Goal: Task Accomplishment & Management: Manage account settings

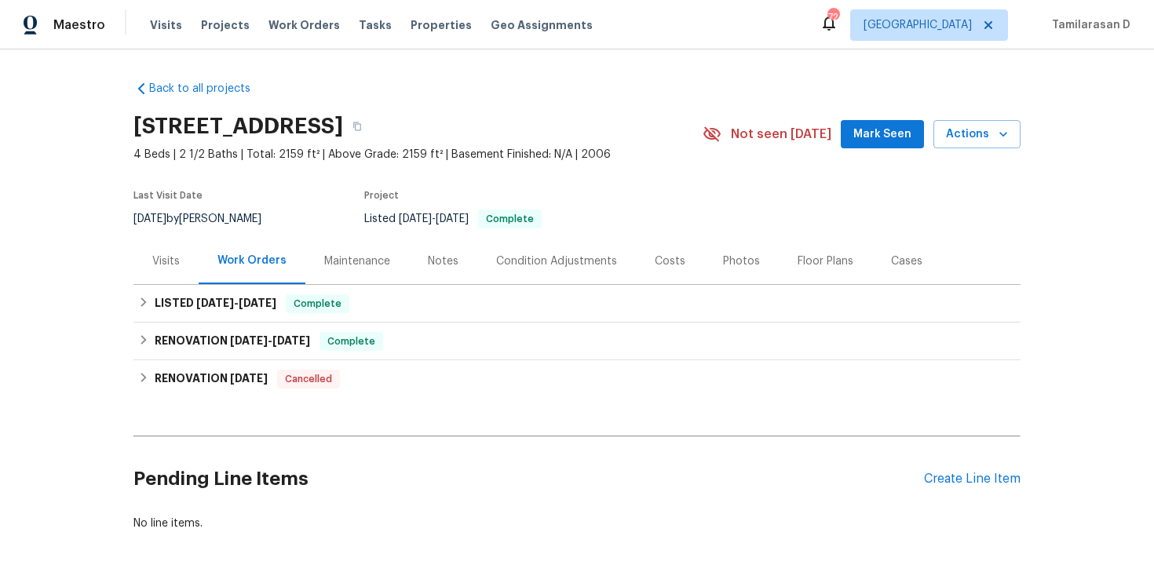
click at [165, 259] on div "Visits" at bounding box center [165, 262] width 27 height 16
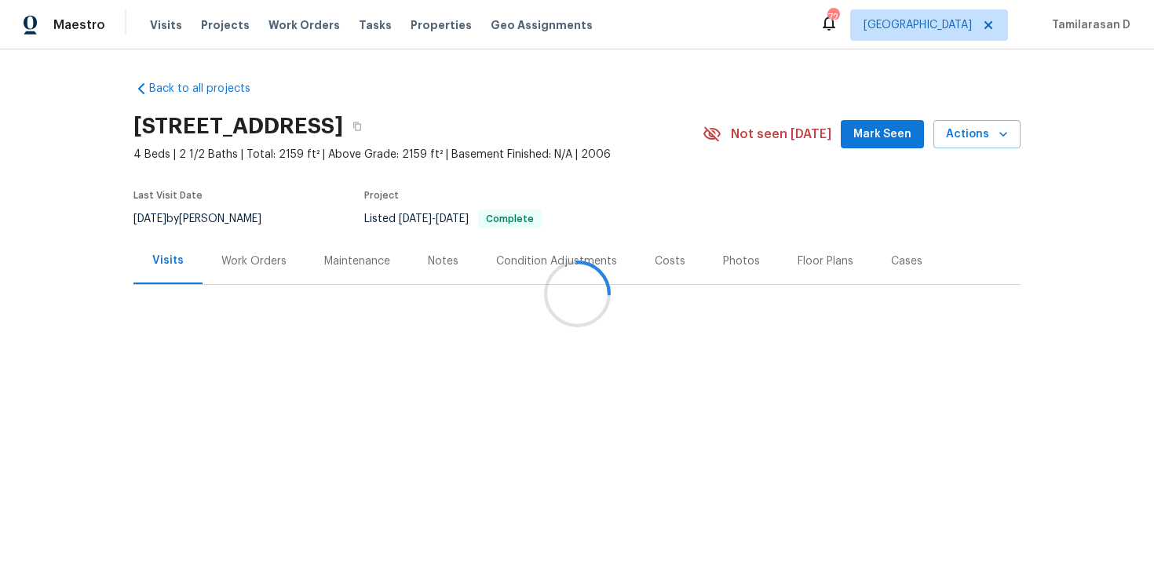
click at [285, 266] on div at bounding box center [577, 293] width 1154 height 587
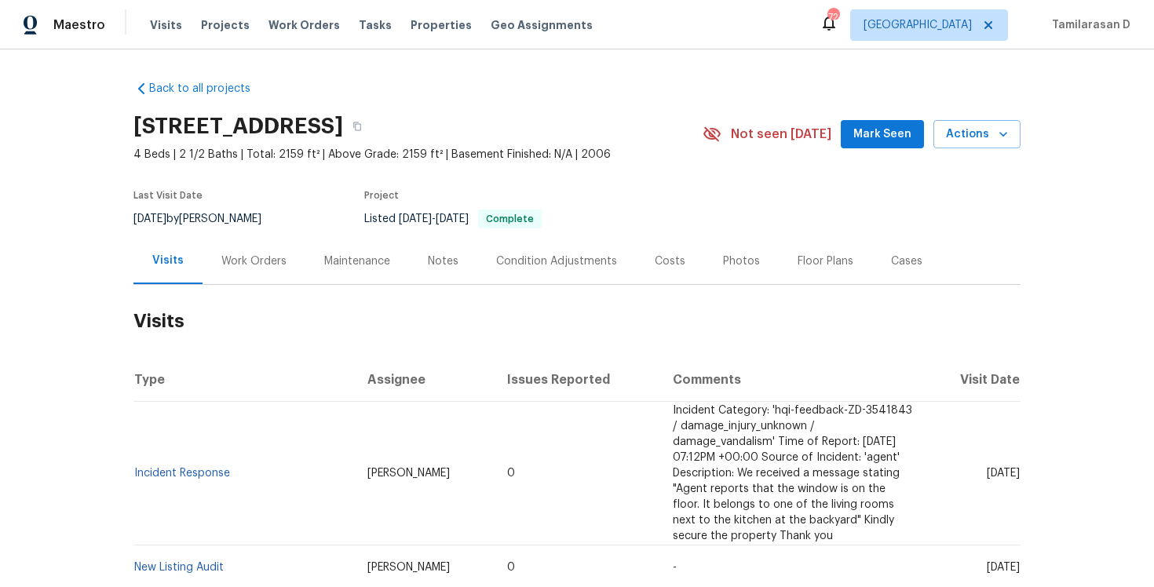
click at [259, 268] on div "Work Orders" at bounding box center [253, 262] width 65 height 16
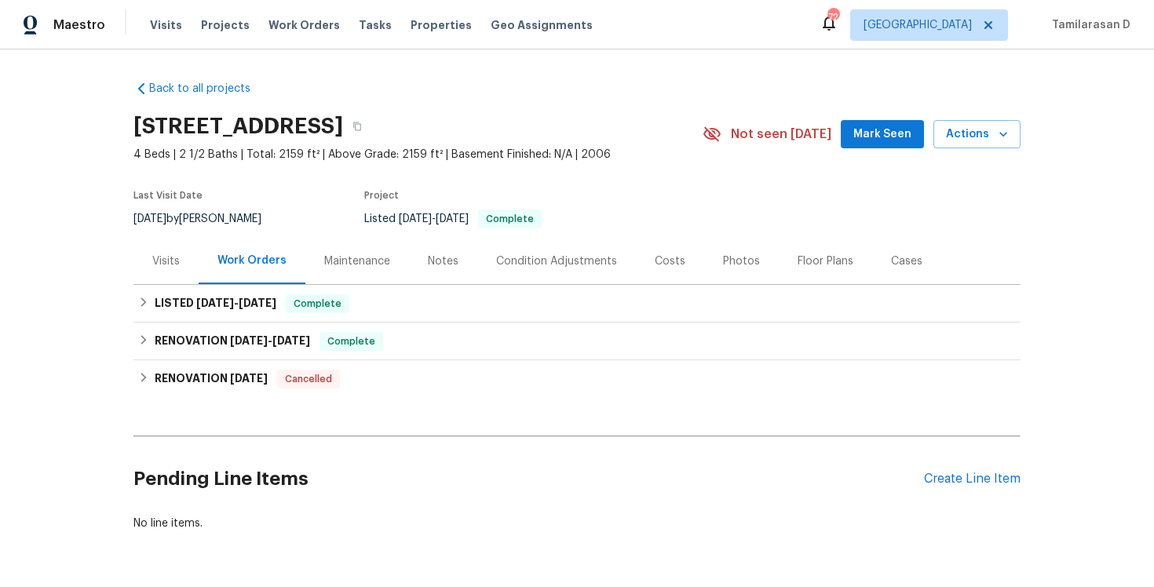
scroll to position [51, 0]
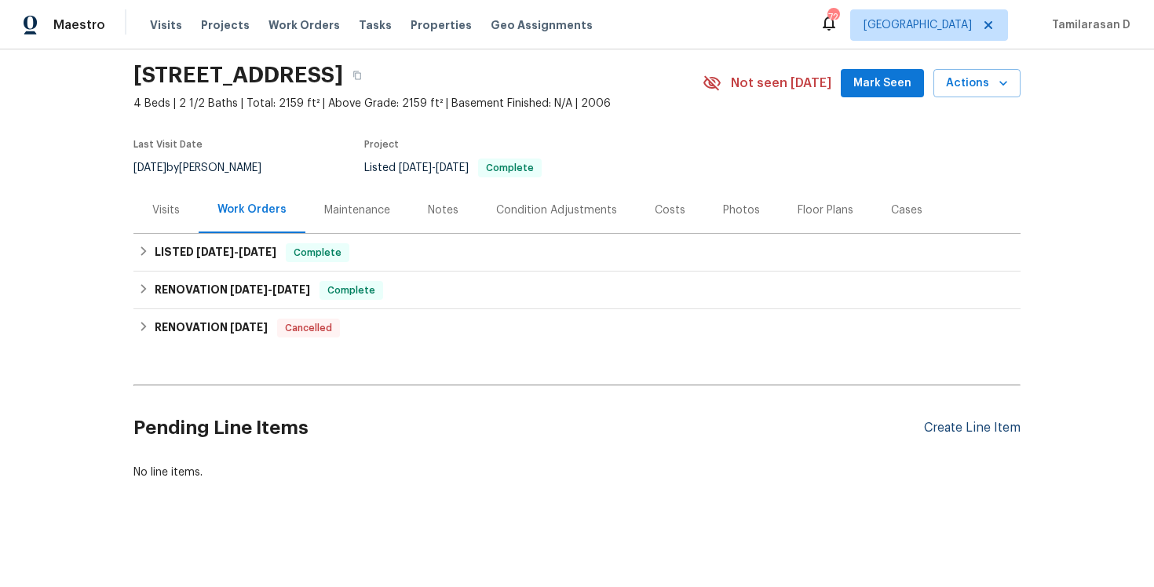
click at [947, 422] on div "Create Line Item" at bounding box center [972, 428] width 97 height 15
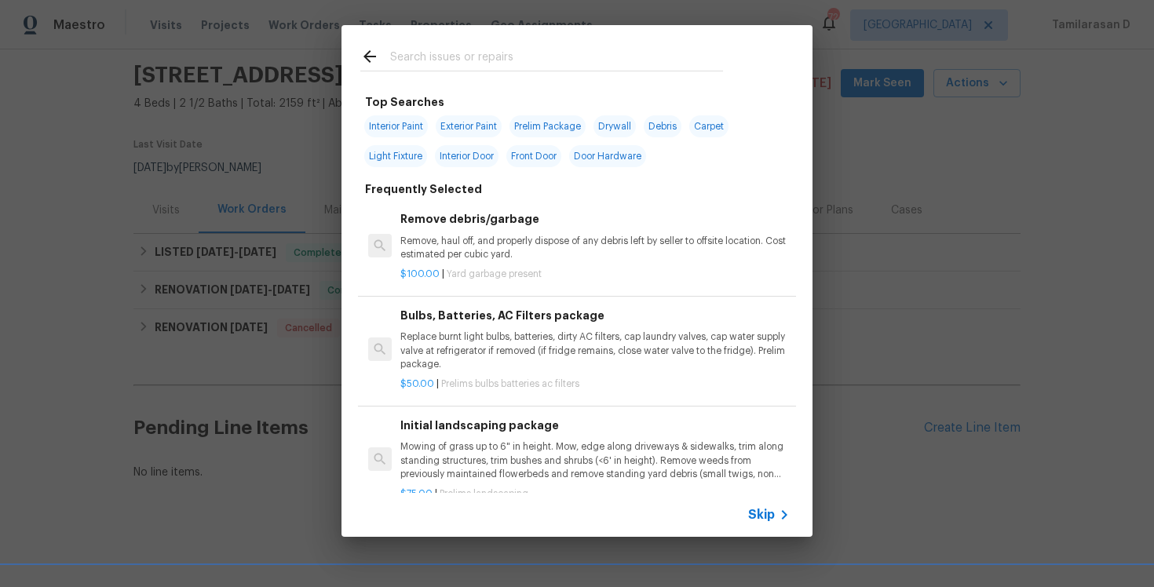
click at [762, 511] on span "Skip" at bounding box center [761, 515] width 27 height 16
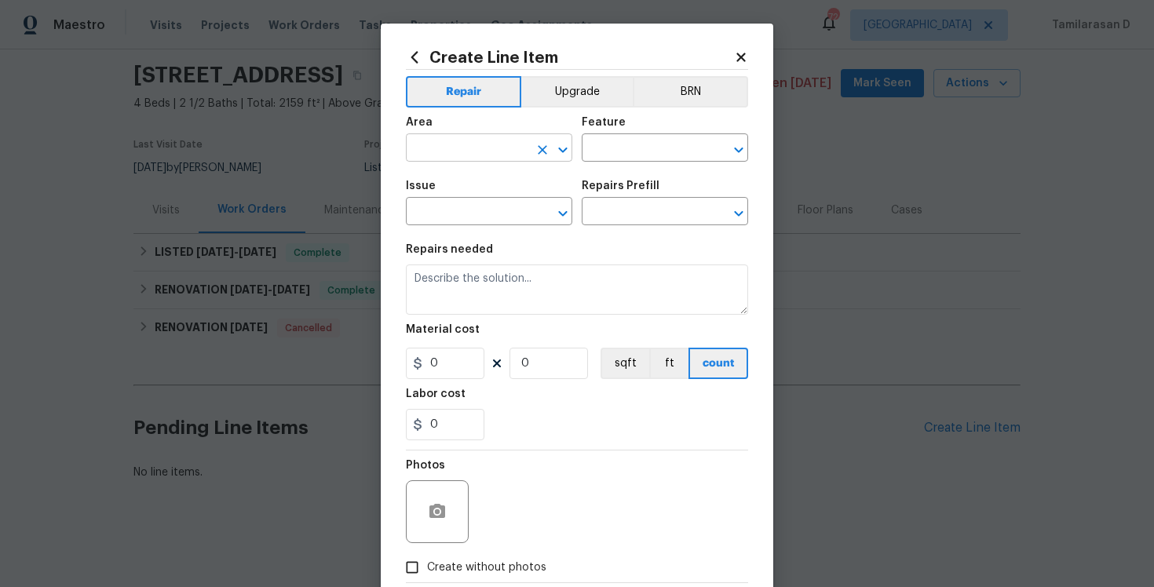
click at [487, 156] on input "text" at bounding box center [467, 149] width 122 height 24
type input "w"
click at [485, 216] on li "Interior Overall" at bounding box center [489, 211] width 166 height 26
type input "Interior Overall"
click at [619, 155] on input "text" at bounding box center [643, 149] width 122 height 24
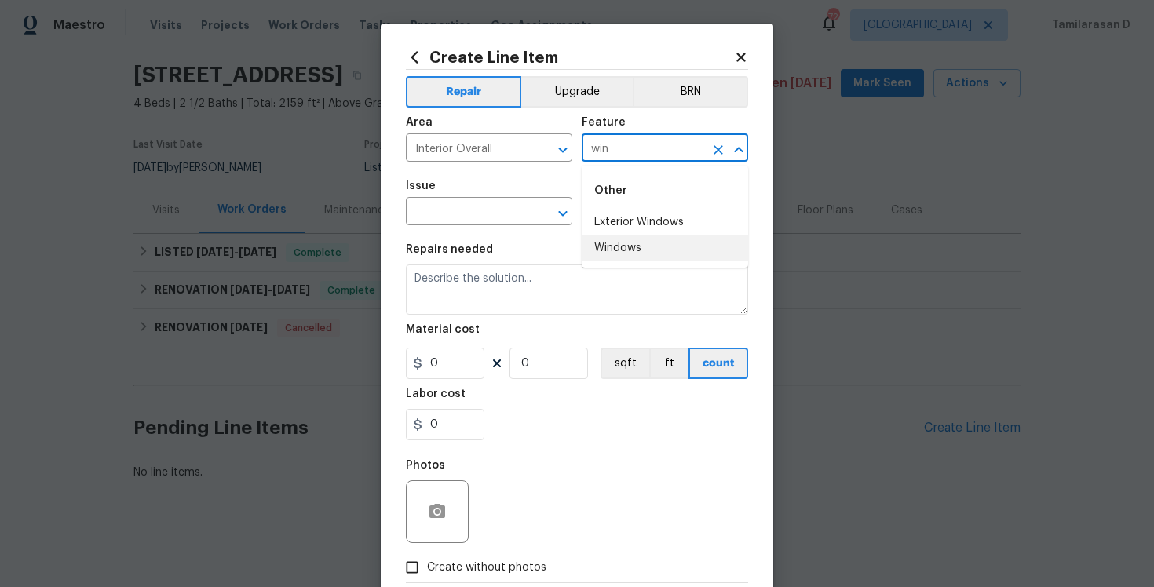
click at [624, 248] on li "Windows" at bounding box center [665, 248] width 166 height 26
type input "Windows"
click at [494, 213] on input "text" at bounding box center [467, 213] width 122 height 24
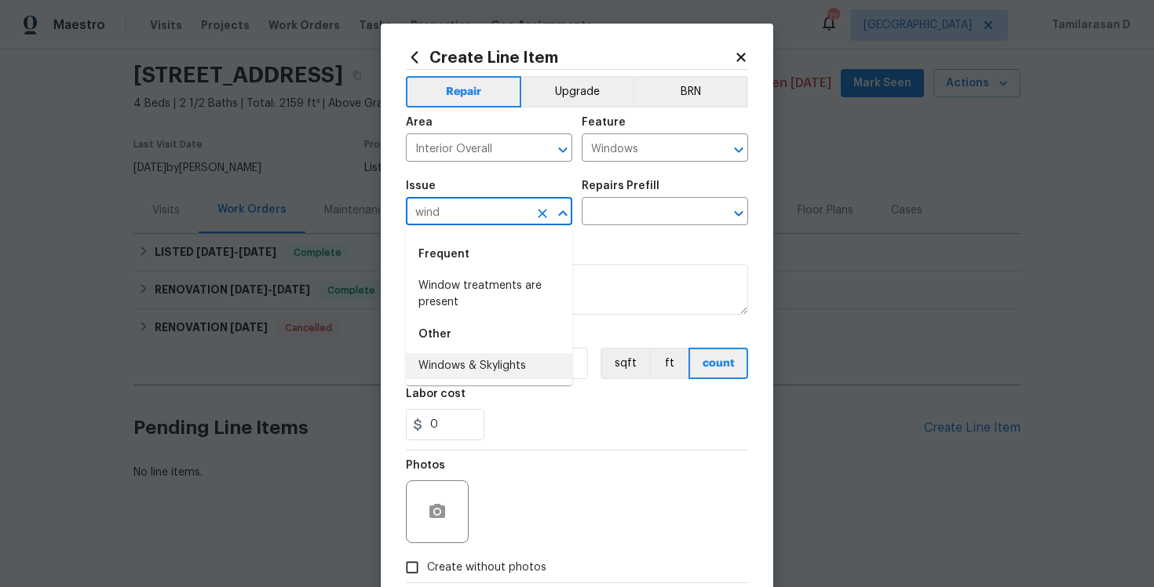
click at [473, 360] on li "Windows & Skylights" at bounding box center [489, 366] width 166 height 26
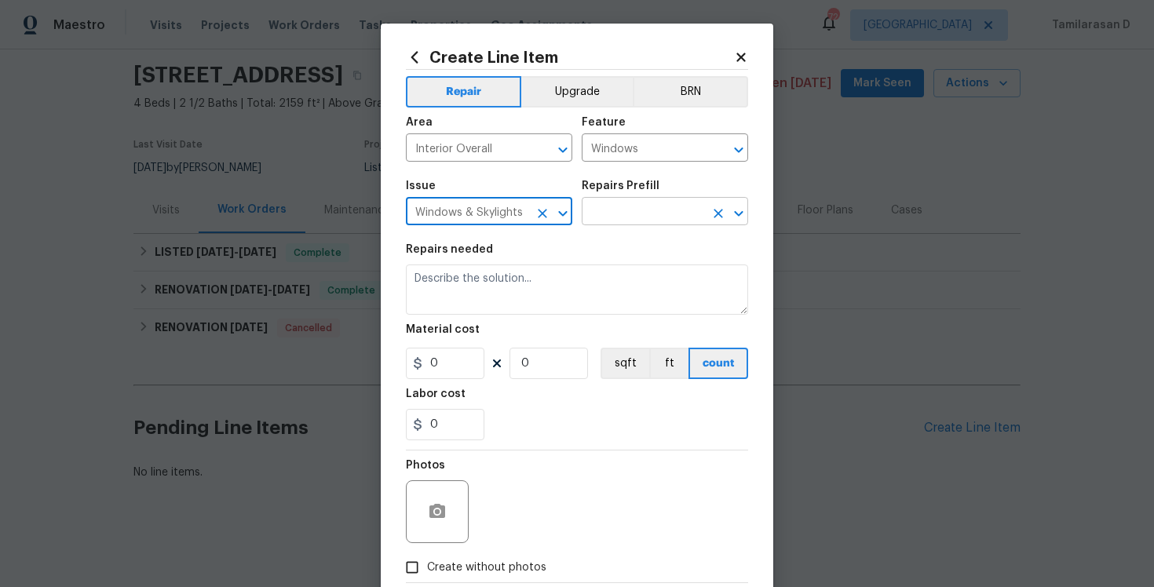
type input "Windows & Skylights"
click at [611, 204] on input "text" at bounding box center [643, 213] width 122 height 24
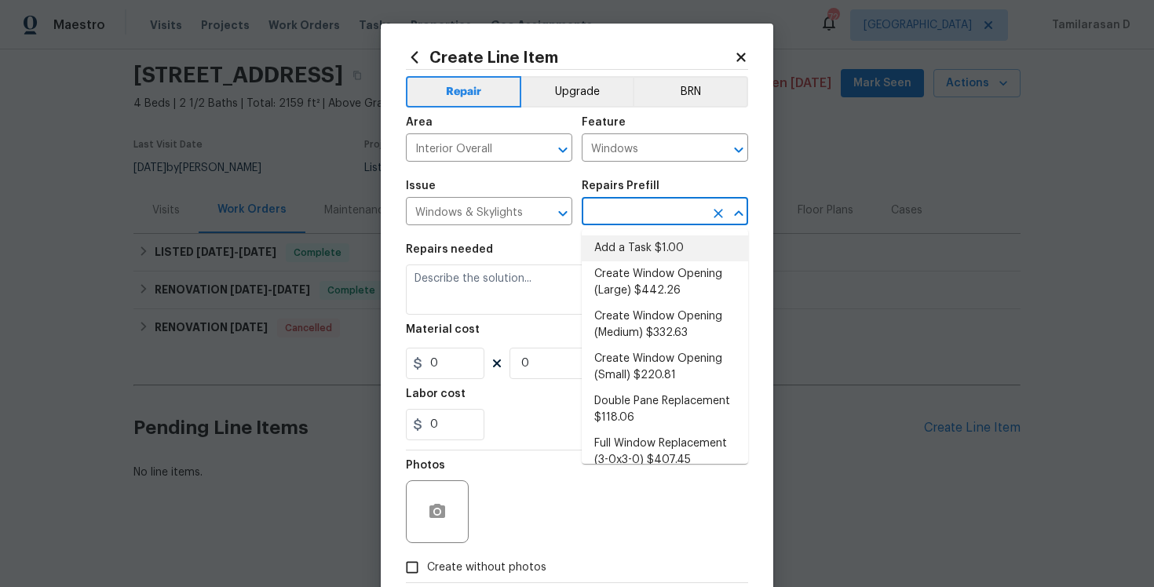
click at [624, 253] on li "Add a Task $1.00" at bounding box center [665, 248] width 166 height 26
type input "Add a Task $1.00"
type textarea "HPM to detail"
type input "1"
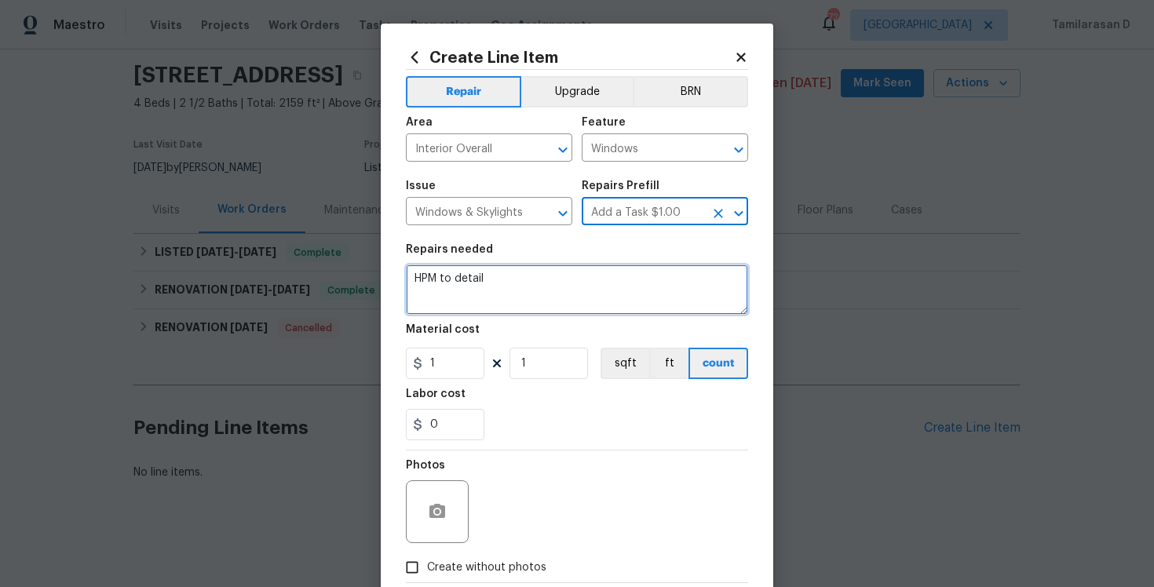
click at [516, 290] on textarea "HPM to detail" at bounding box center [577, 290] width 342 height 50
paste textarea "Install new window latches to ensure all windows throughout the home latch prop…"
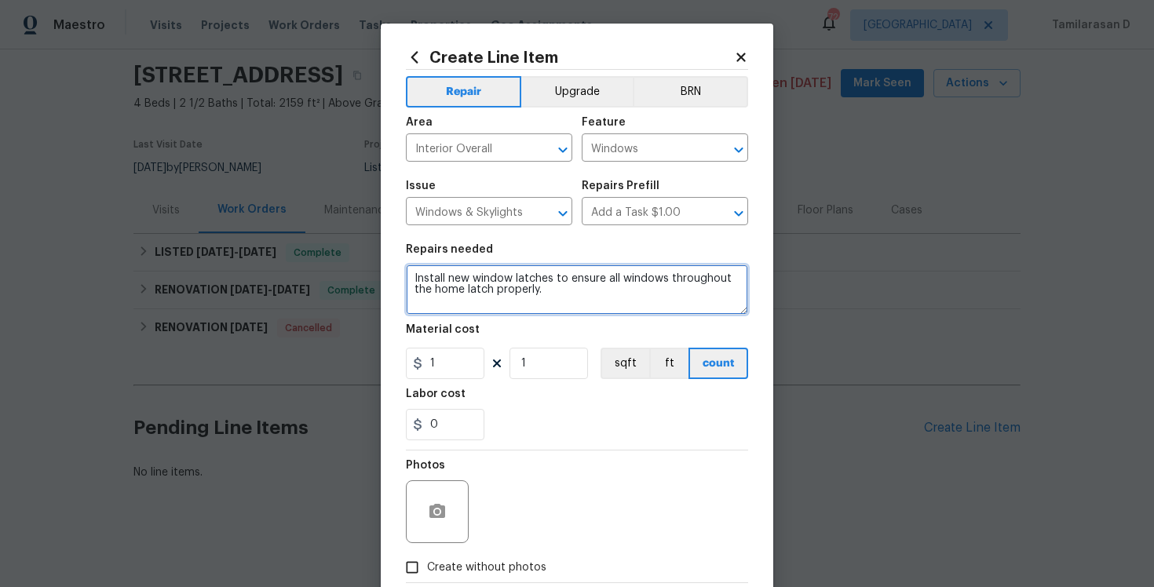
type textarea "Install new window latches to ensure all windows throughout the home latch prop…"
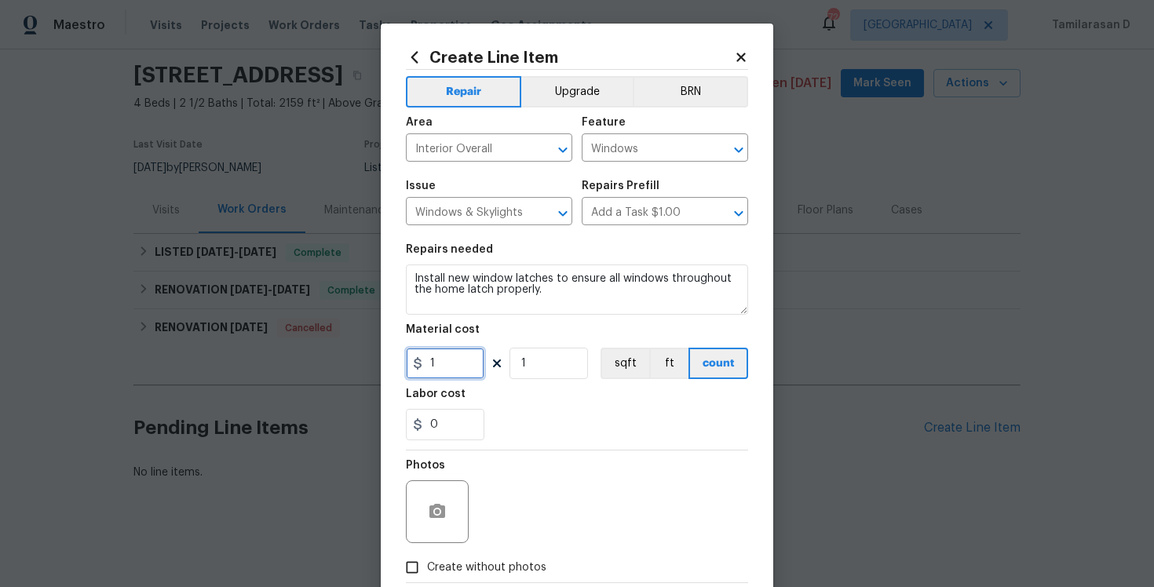
click at [434, 351] on input "1" at bounding box center [445, 363] width 78 height 31
type input "75"
click at [520, 432] on div "0" at bounding box center [577, 424] width 342 height 31
click at [440, 521] on icon "button" at bounding box center [437, 511] width 19 height 19
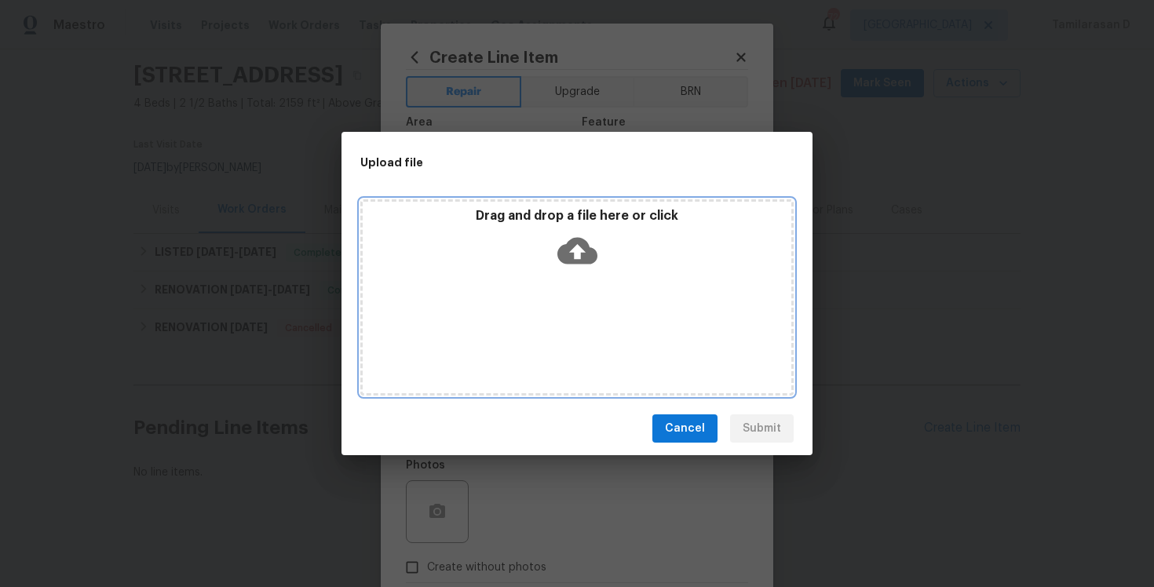
click at [573, 249] on icon at bounding box center [577, 251] width 40 height 40
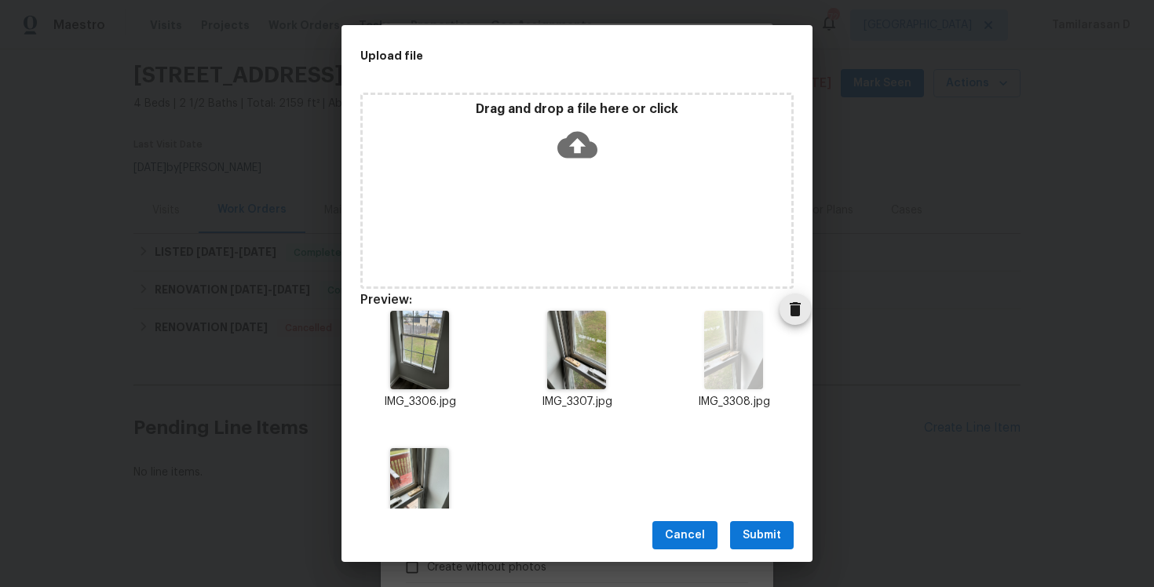
scroll to position [58, 0]
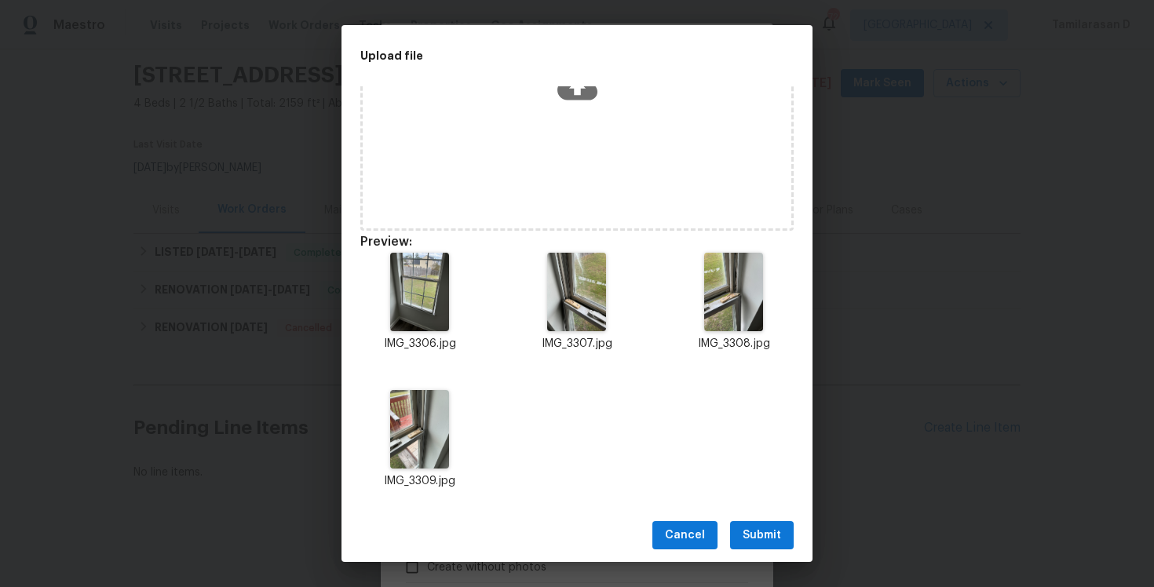
click at [766, 535] on span "Submit" at bounding box center [762, 536] width 38 height 20
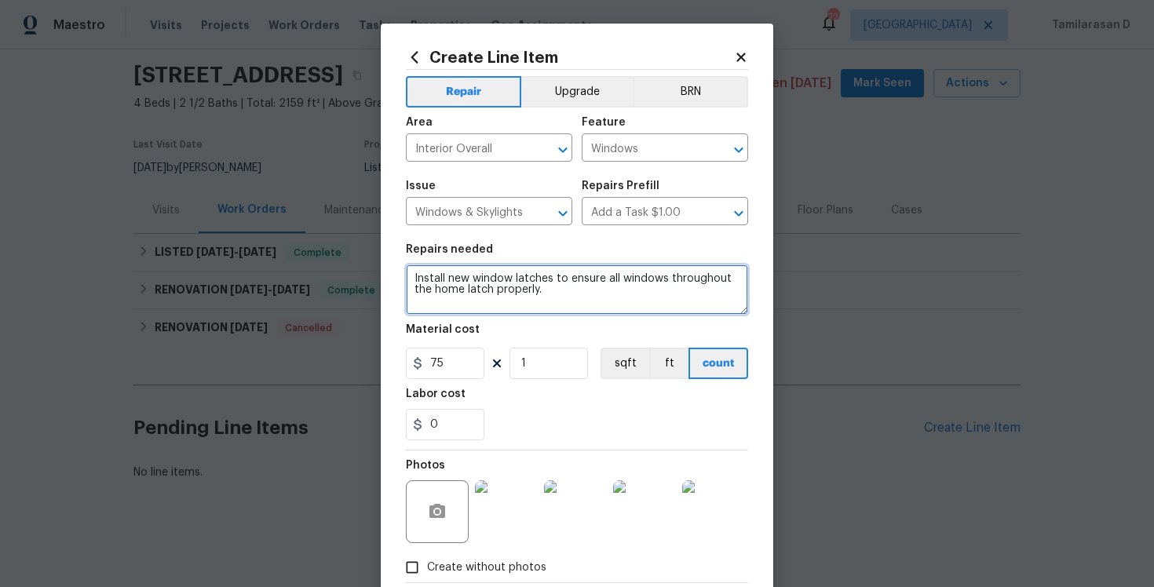
click at [558, 284] on textarea "Install new window latches to ensure all windows throughout the home latch prop…" at bounding box center [577, 290] width 342 height 50
click at [560, 294] on textarea "Install new window latches to ensure all windows throughout the home latch prop…" at bounding box center [577, 290] width 342 height 50
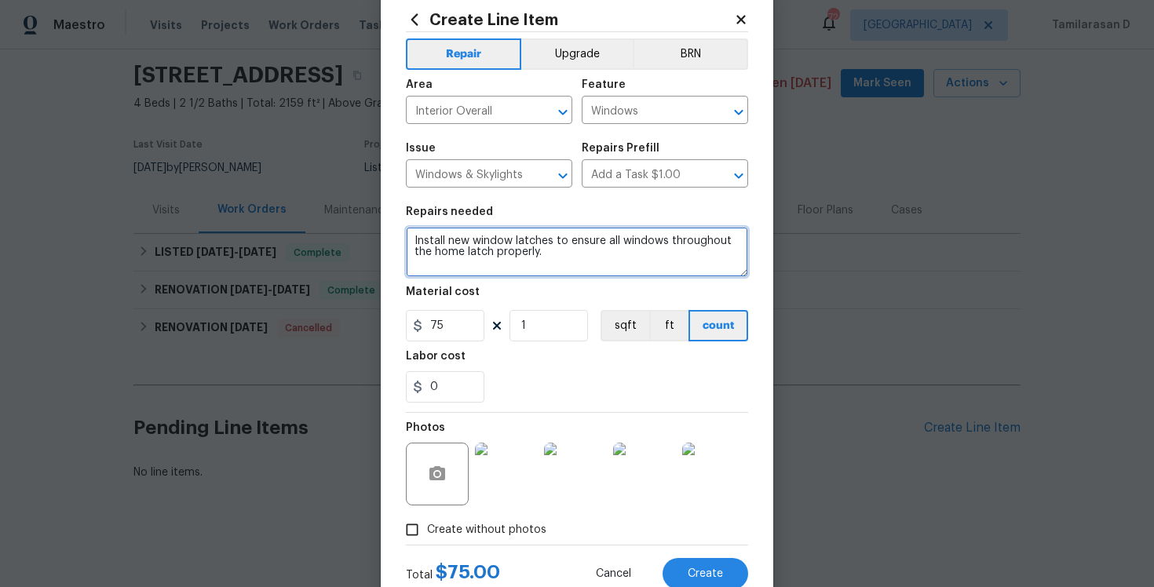
scroll to position [89, 0]
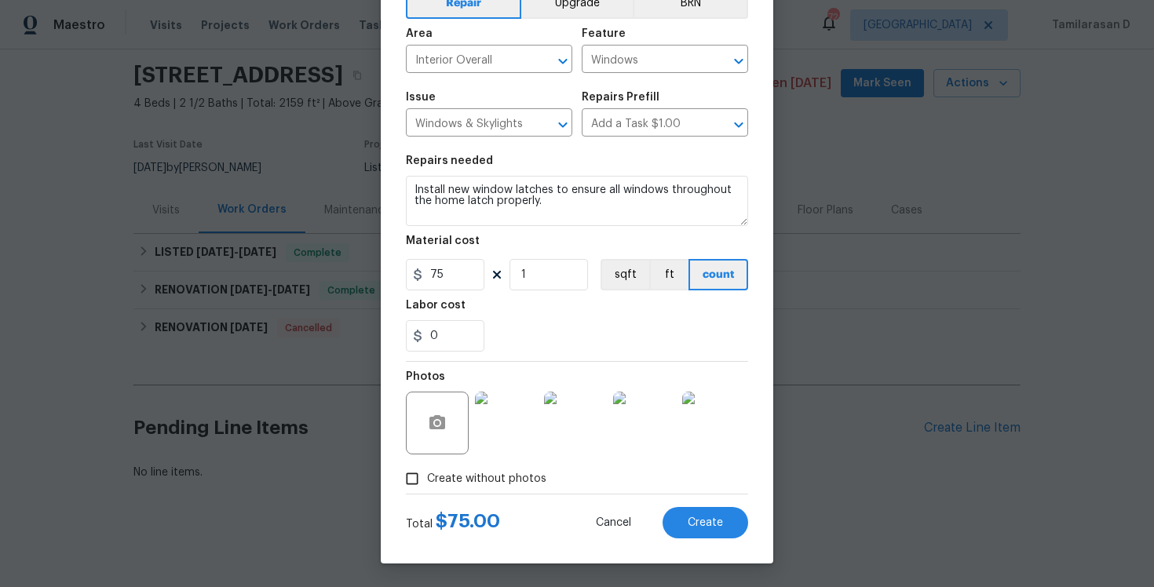
click at [527, 321] on div "0" at bounding box center [577, 335] width 342 height 31
click at [717, 532] on button "Create" at bounding box center [705, 522] width 86 height 31
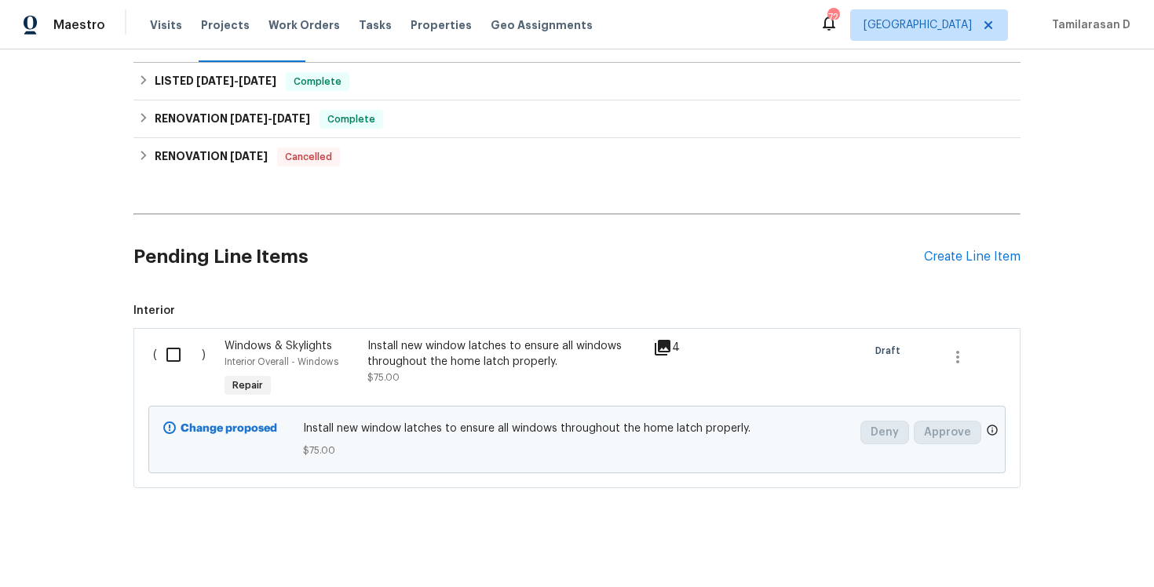
scroll to position [230, 0]
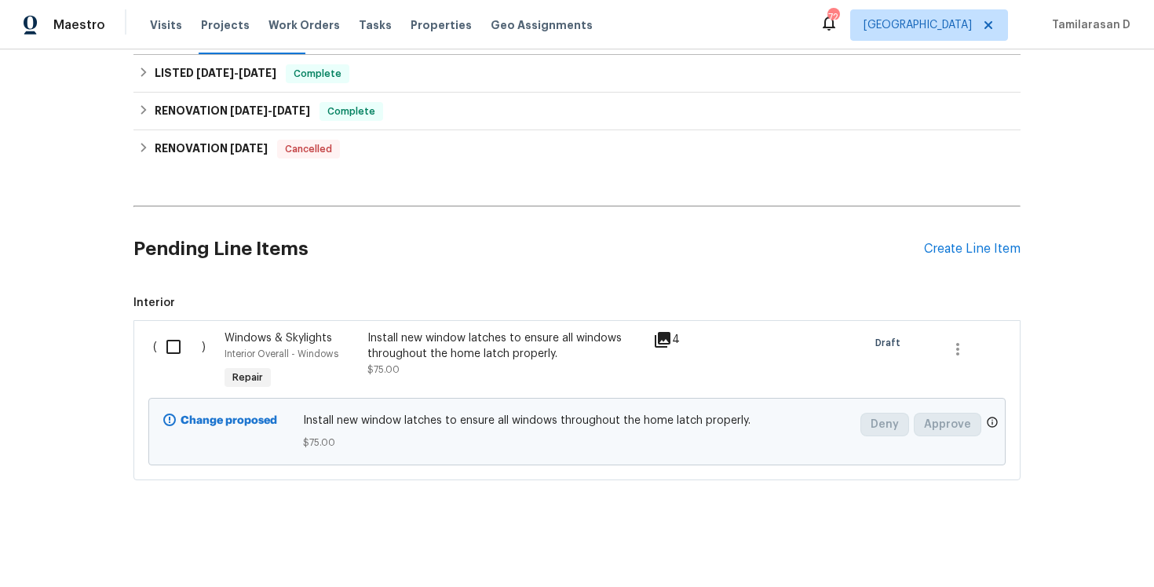
click at [184, 348] on input "checkbox" at bounding box center [179, 346] width 45 height 33
checkbox input "true"
click at [1065, 558] on button "Create Work Order" at bounding box center [1064, 548] width 130 height 29
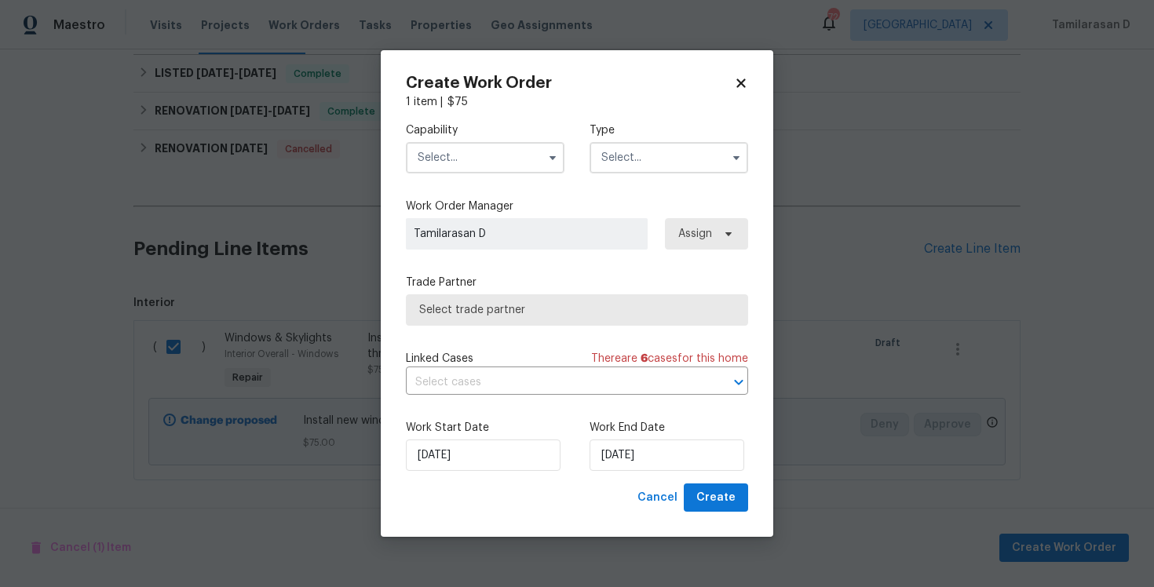
click at [623, 162] on input "text" at bounding box center [668, 157] width 159 height 31
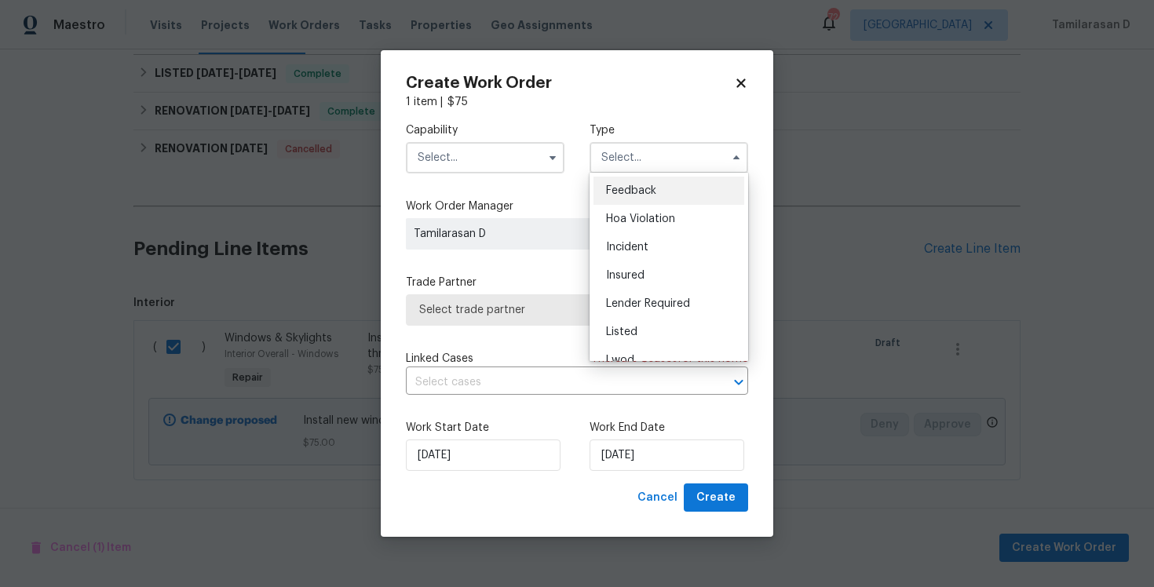
click at [629, 178] on div "Feedback" at bounding box center [668, 191] width 151 height 28
type input "Feedback"
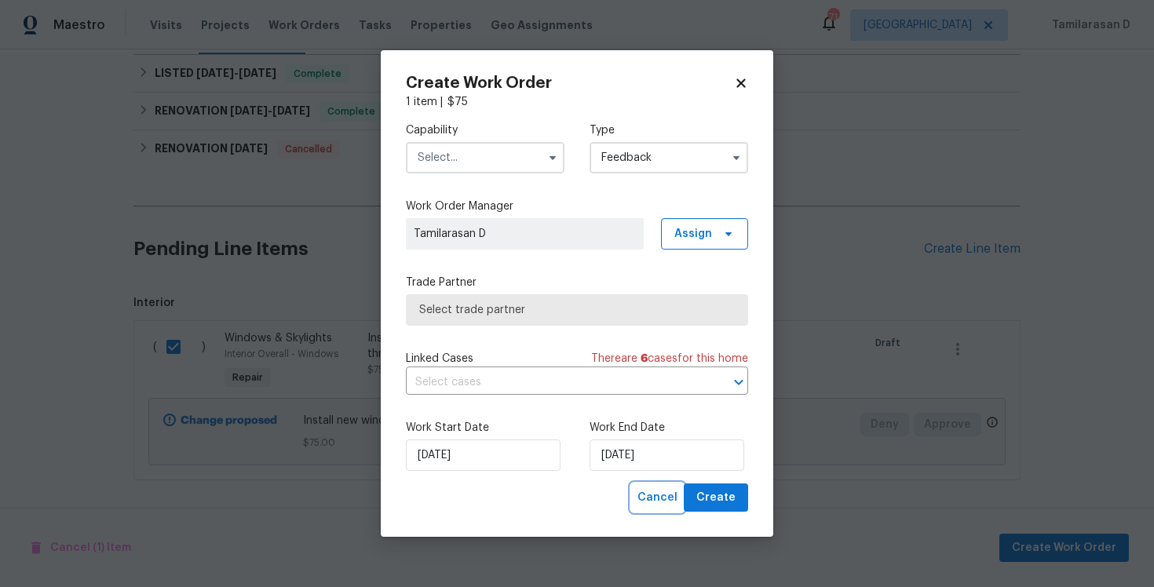
click at [666, 496] on span "Cancel" at bounding box center [657, 498] width 40 height 20
checkbox input "false"
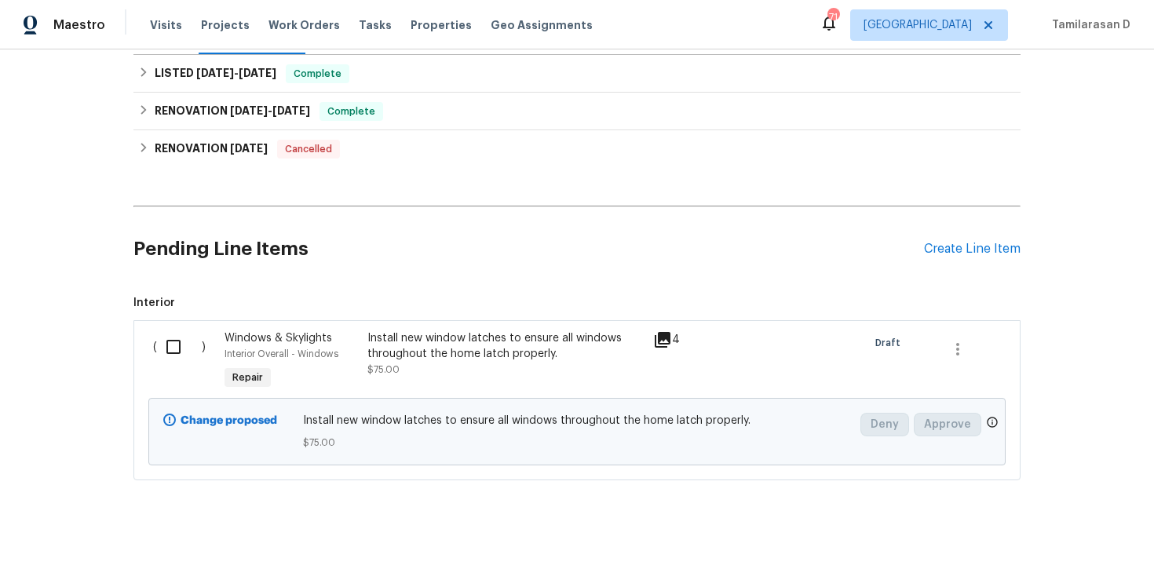
click at [369, 355] on div "Install new window latches to ensure all windows throughout the home latch prop…" at bounding box center [505, 345] width 276 height 31
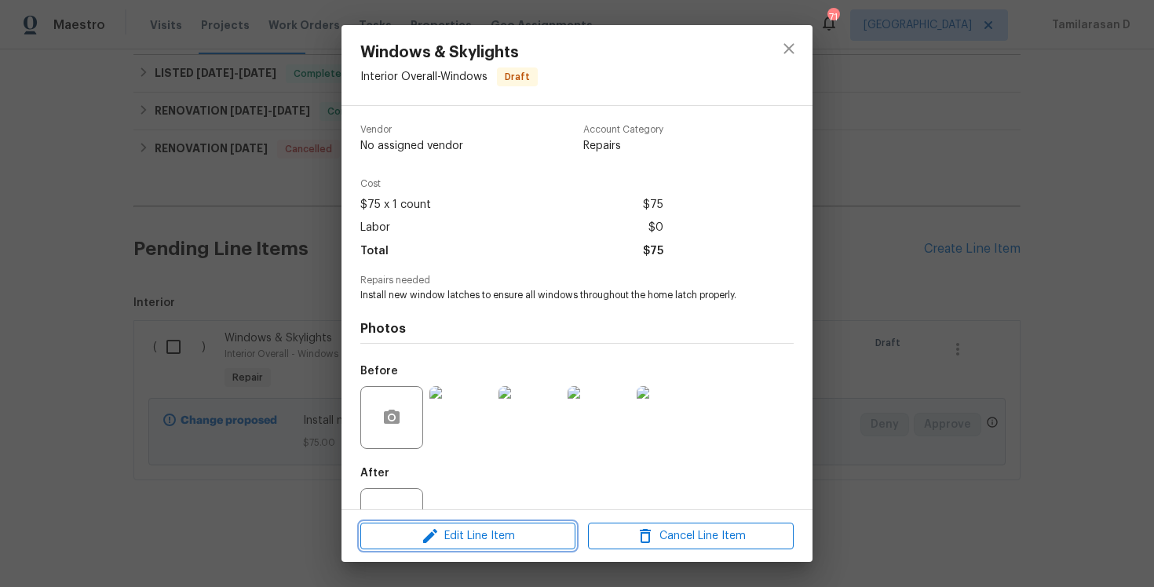
click at [443, 533] on span "Edit Line Item" at bounding box center [468, 537] width 206 height 20
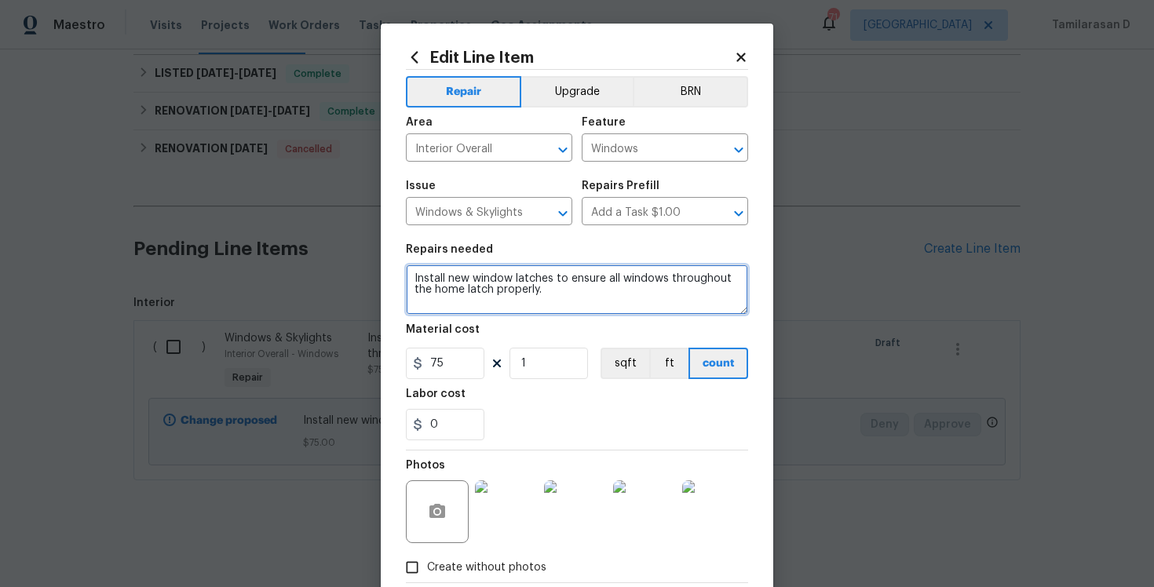
click at [439, 288] on textarea "Install new window latches to ensure all windows throughout the home latch prop…" at bounding box center [577, 290] width 342 height 50
paste textarea "pect all windows to confirm they open, close, and seal properly. Install new wi…"
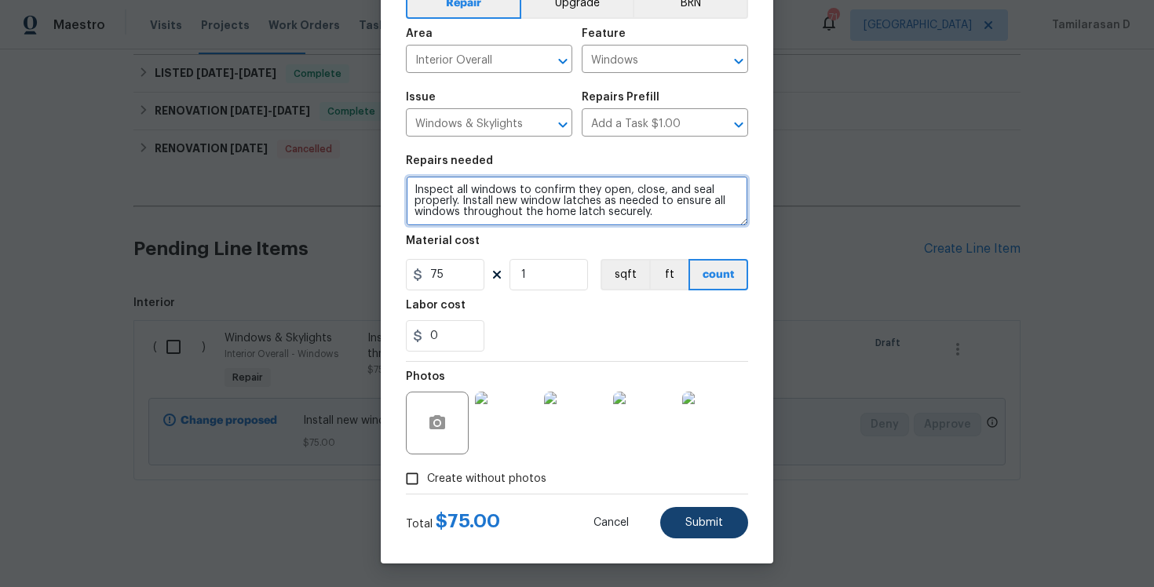
type textarea "Inspect all windows to confirm they open, close, and seal properly. Install new…"
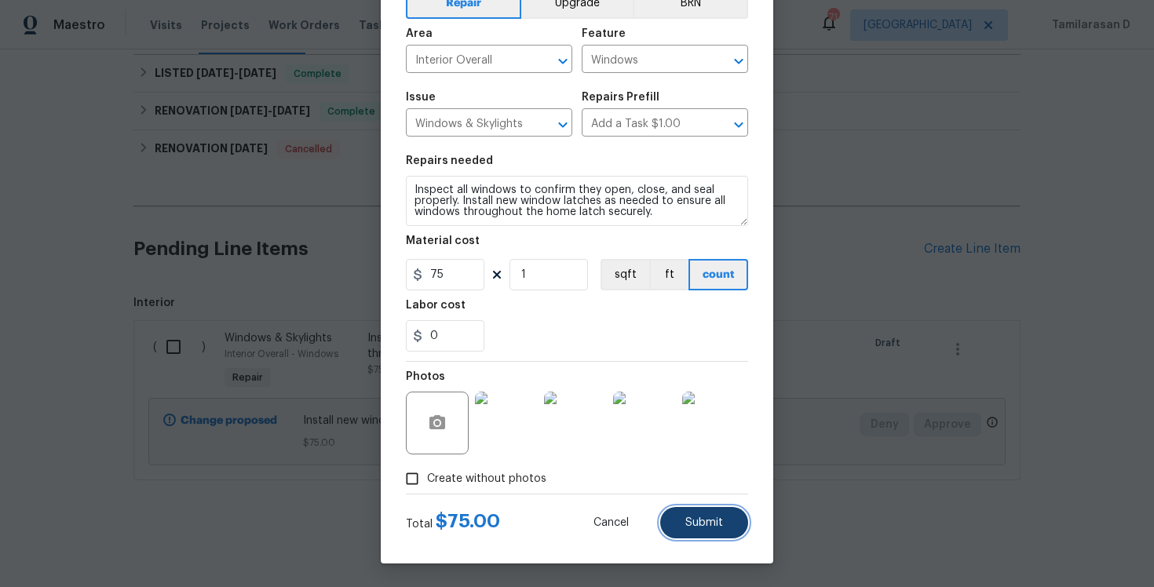
click at [708, 527] on span "Submit" at bounding box center [704, 523] width 38 height 12
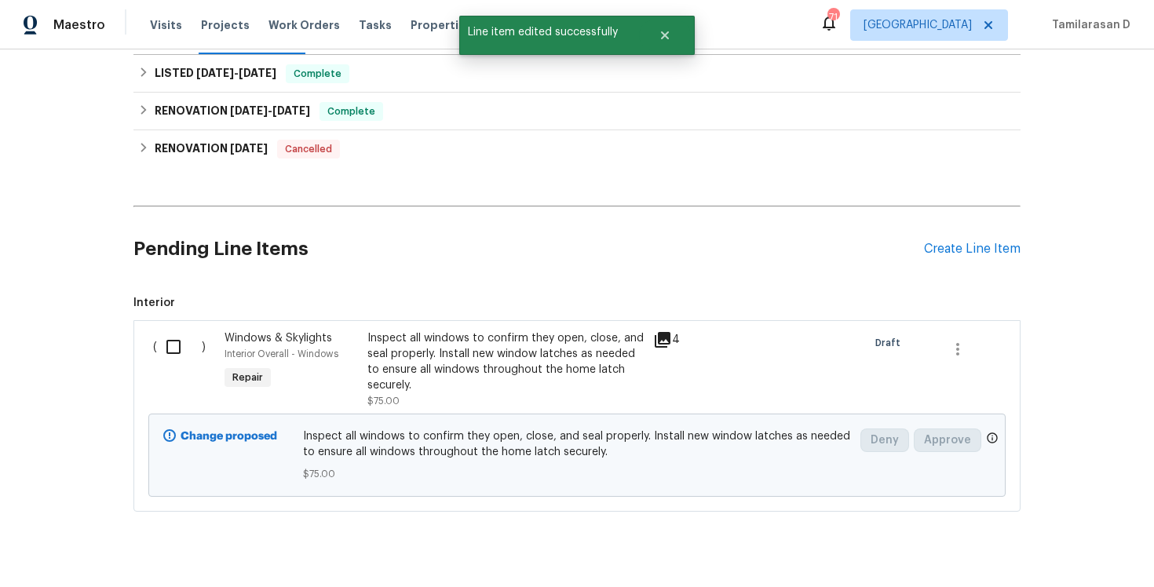
scroll to position [0, 0]
click at [171, 350] on input "checkbox" at bounding box center [179, 346] width 45 height 33
checkbox input "true"
click at [1055, 550] on span "Create Work Order" at bounding box center [1064, 548] width 104 height 20
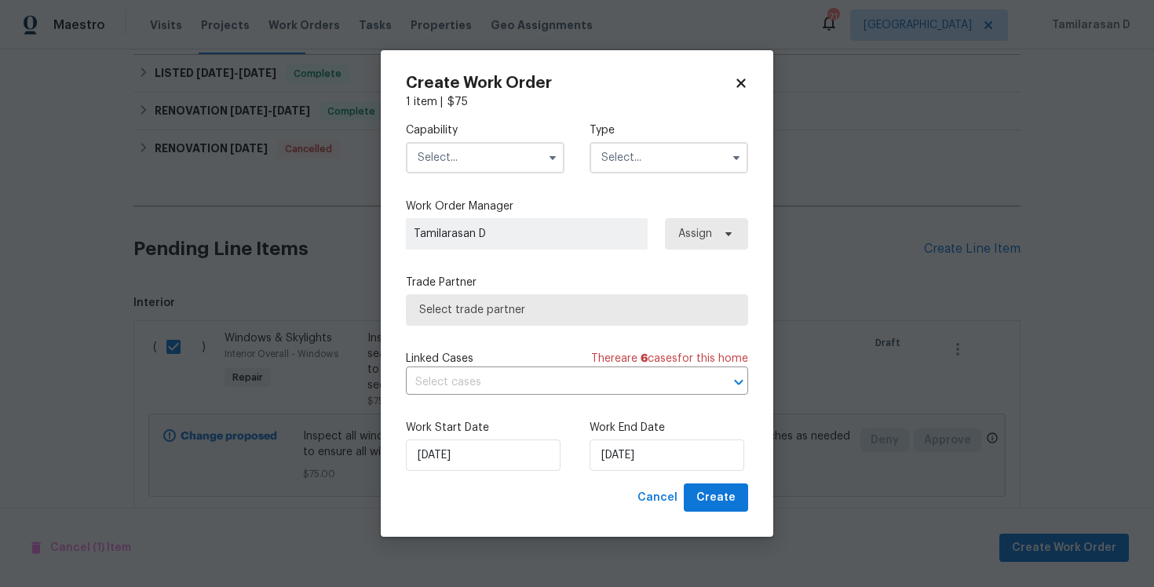
click at [618, 147] on input "text" at bounding box center [668, 157] width 159 height 31
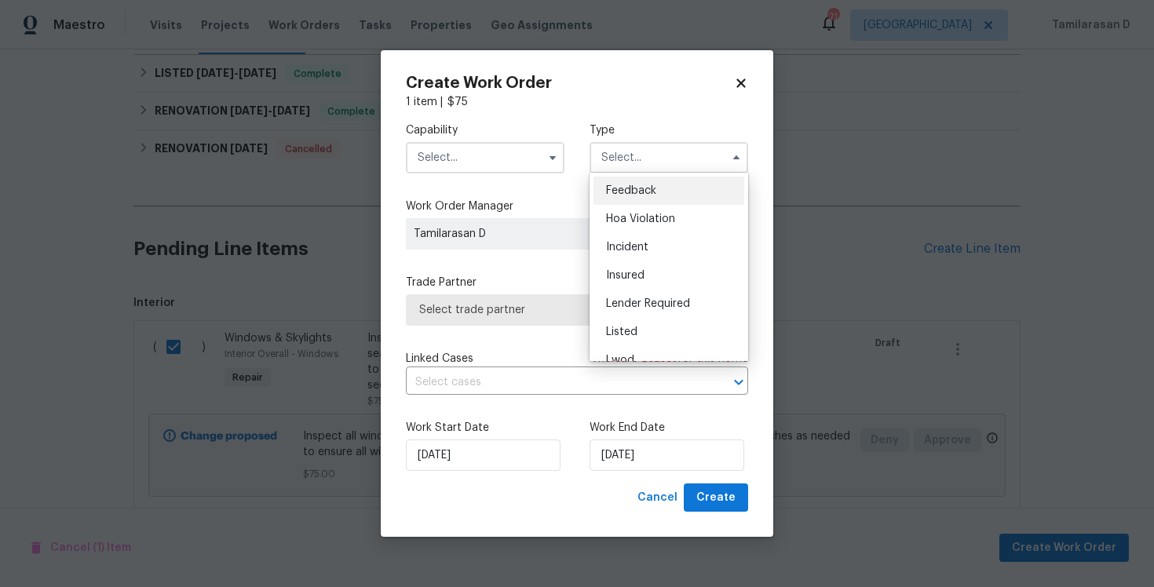
click at [614, 189] on span "Feedback" at bounding box center [631, 190] width 50 height 11
type input "Feedback"
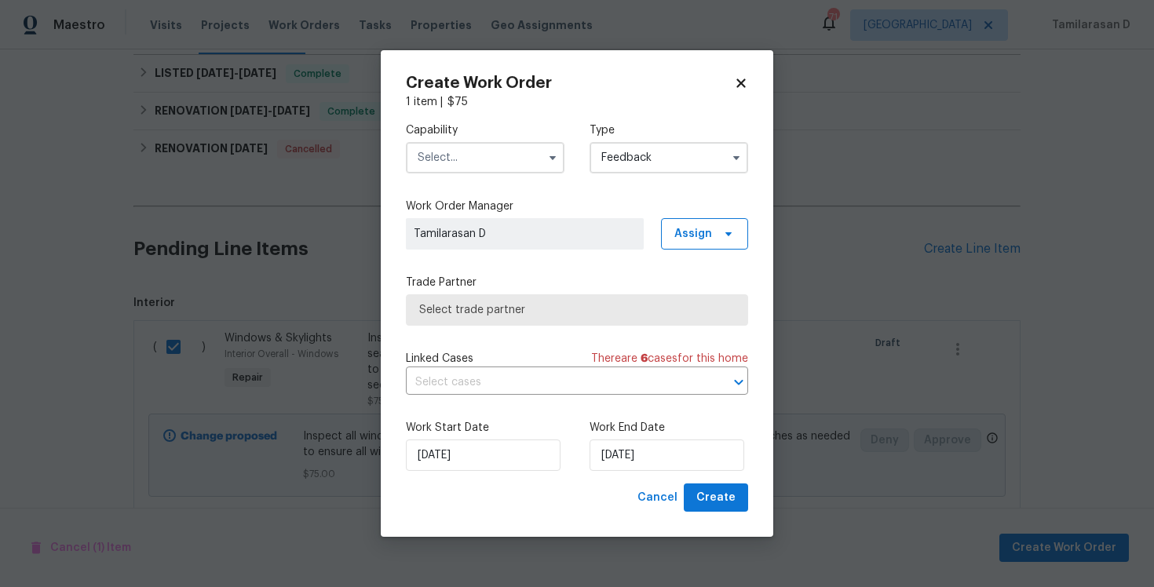
click at [486, 170] on input "text" at bounding box center [485, 157] width 159 height 31
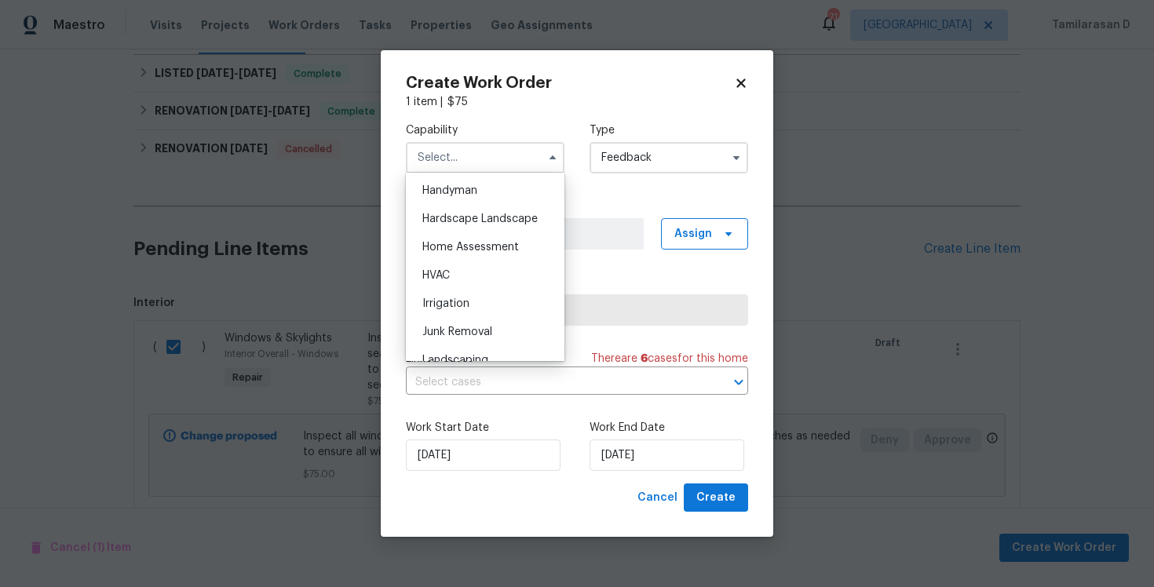
scroll to position [841, 0]
click at [442, 217] on span "Handyman" at bounding box center [449, 212] width 55 height 11
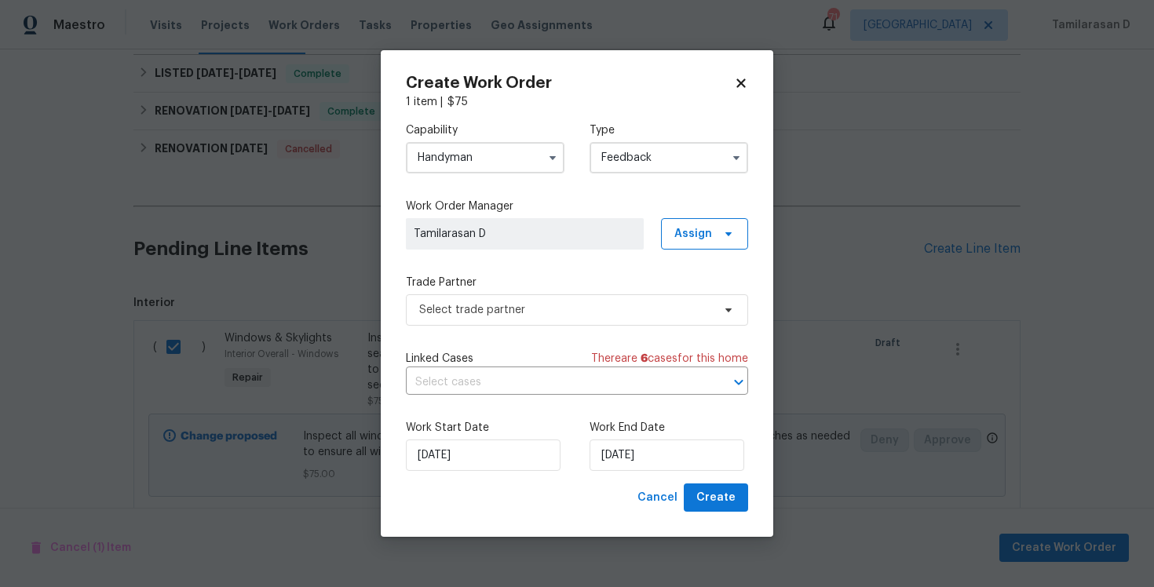
click at [454, 285] on label "Trade Partner" at bounding box center [577, 283] width 342 height 16
click at [458, 302] on span "Select trade partner" at bounding box center [565, 310] width 293 height 16
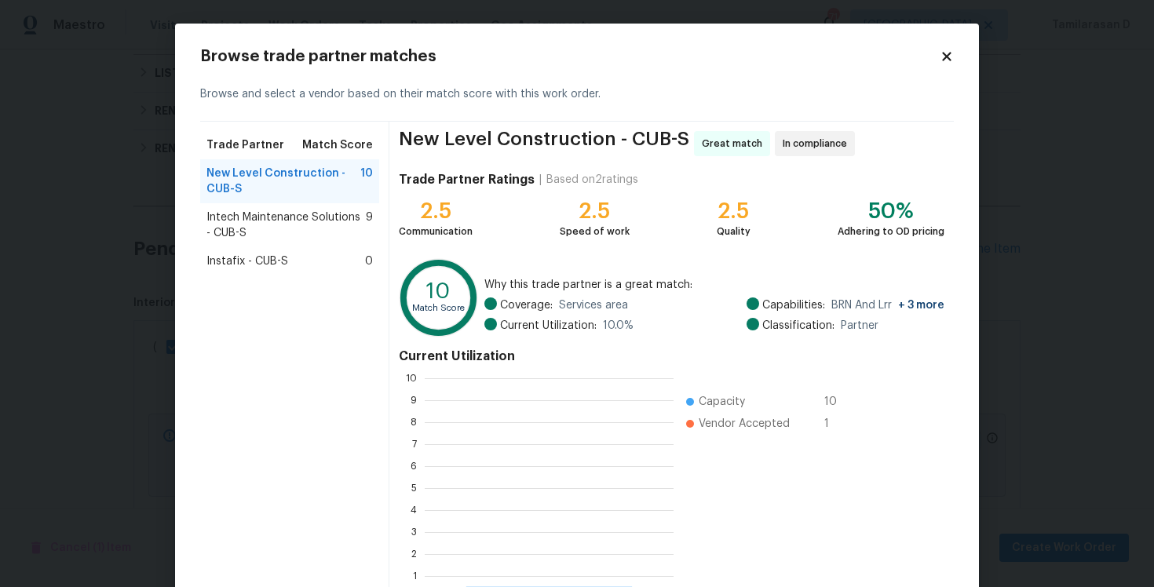
scroll to position [220, 249]
click at [940, 57] on icon at bounding box center [947, 56] width 14 height 14
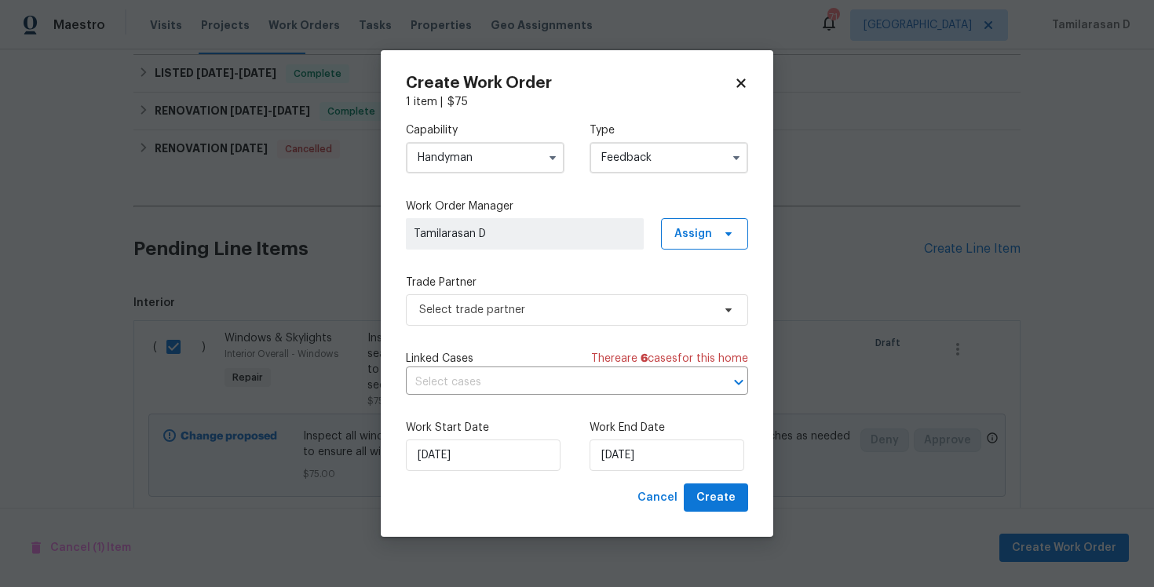
click at [486, 154] on input "Handyman" at bounding box center [485, 157] width 159 height 31
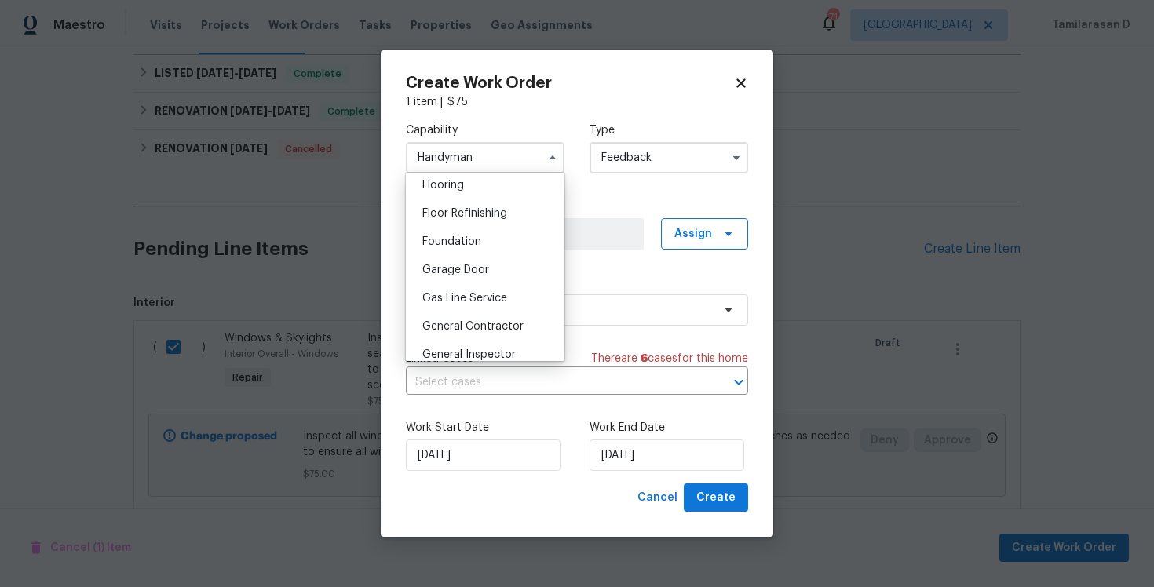
scroll to position [615, 0]
click at [470, 328] on span "General Contractor" at bounding box center [472, 325] width 101 height 11
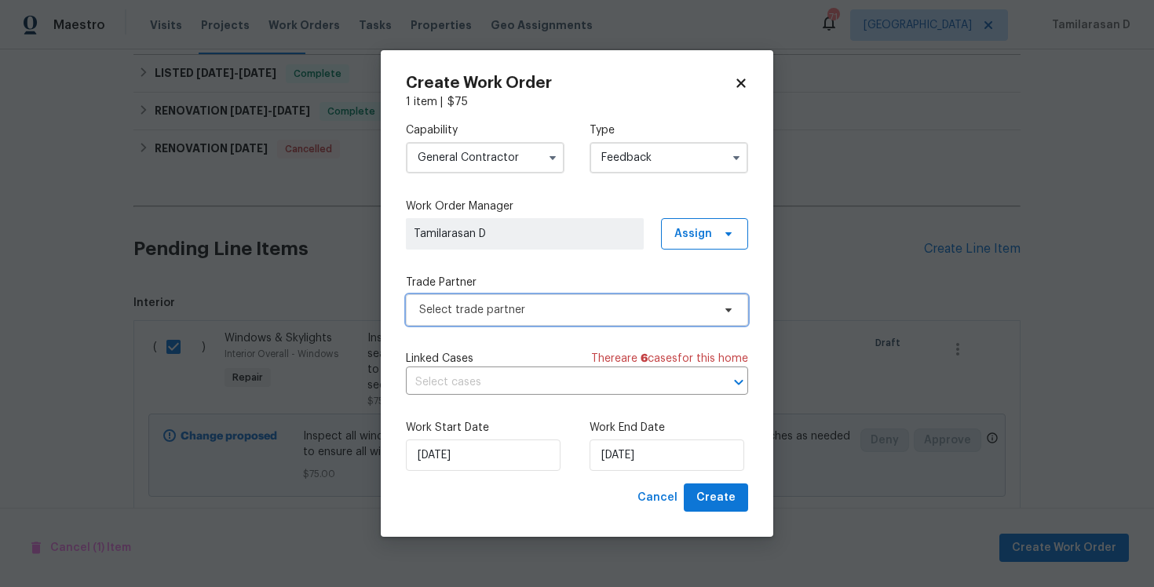
click at [505, 312] on span "Select trade partner" at bounding box center [565, 310] width 293 height 16
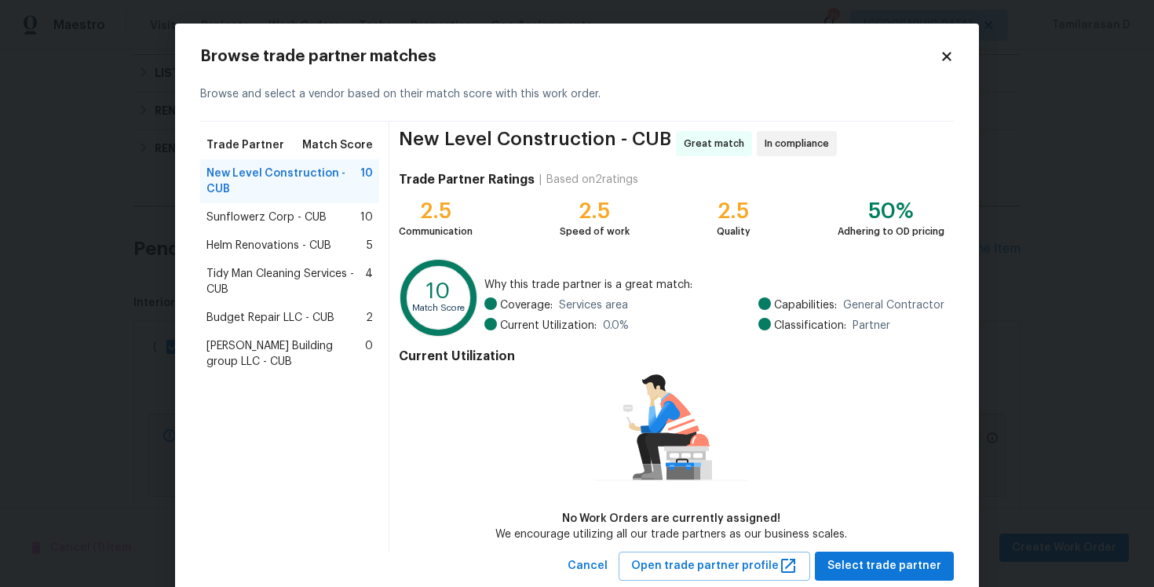
click at [944, 55] on icon at bounding box center [946, 56] width 9 height 9
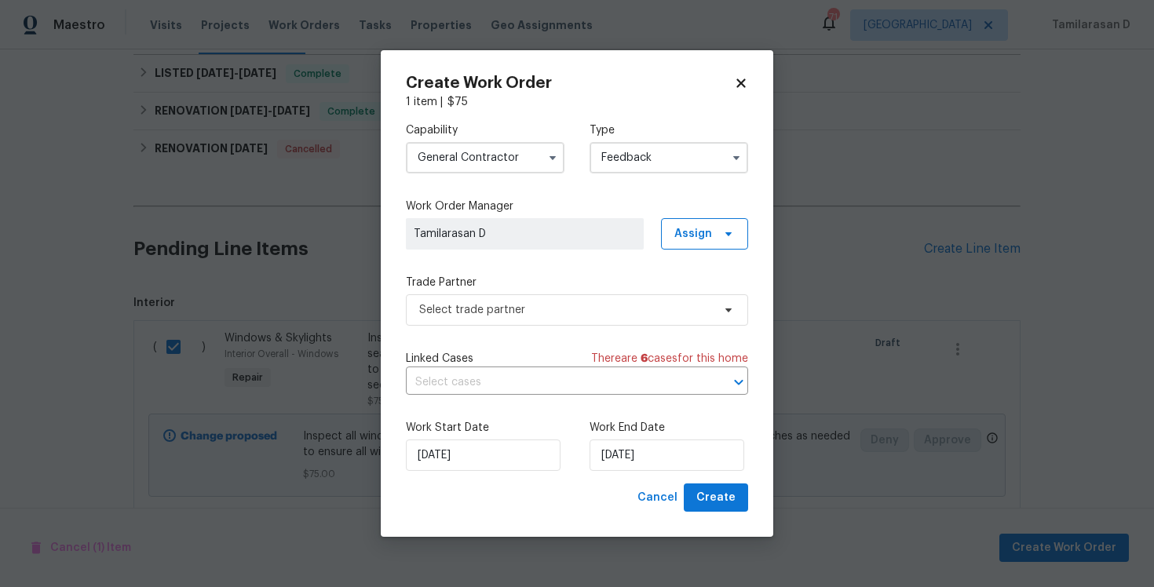
click at [480, 162] on input "General Contractor" at bounding box center [485, 157] width 159 height 31
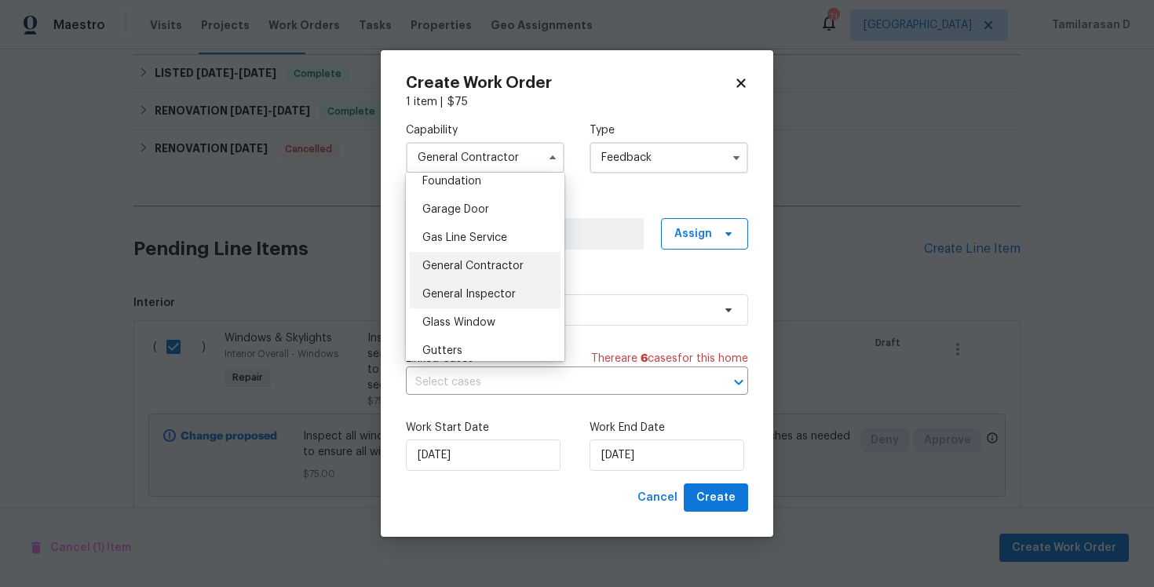
scroll to position [709, 0]
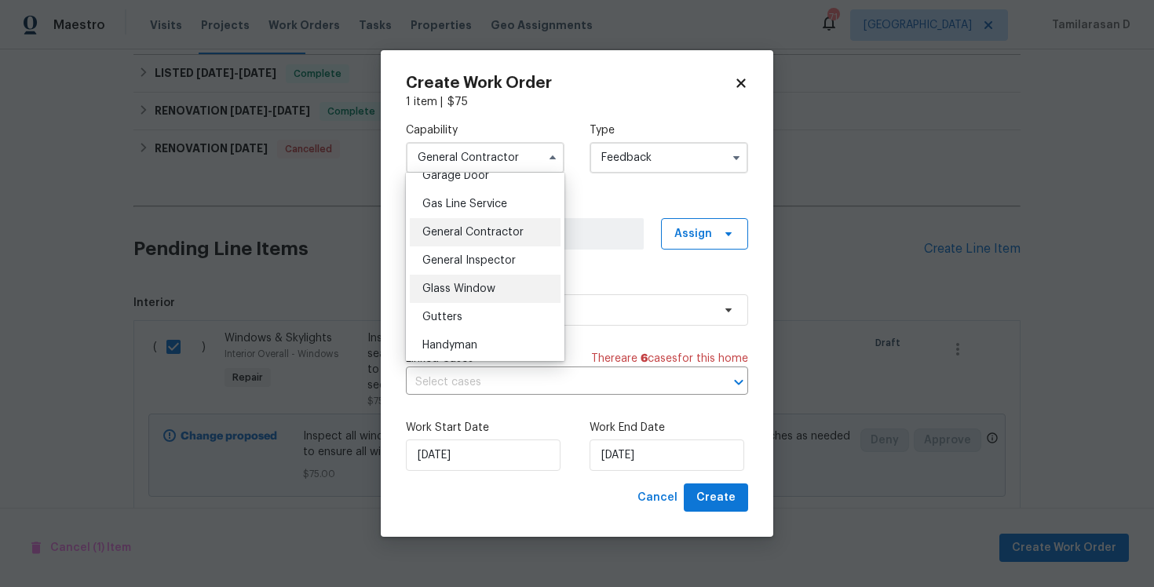
click at [447, 289] on span "Glass Window" at bounding box center [458, 288] width 73 height 11
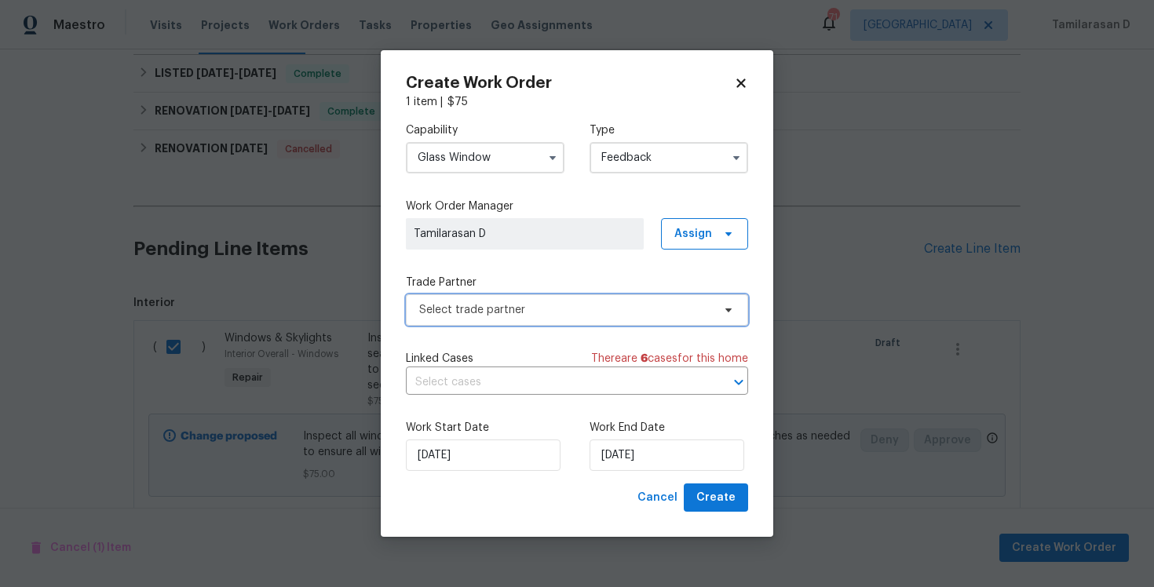
click at [475, 312] on span "Select trade partner" at bounding box center [565, 310] width 293 height 16
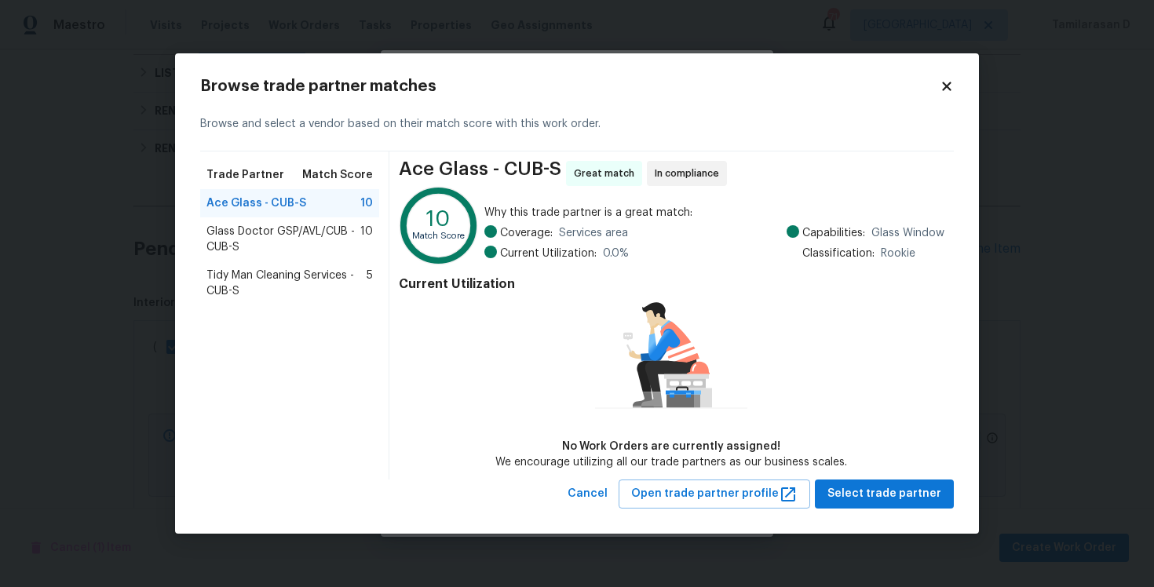
click at [250, 239] on span "Glass Doctor GSP/AVL/CUB - CUB-S" at bounding box center [283, 239] width 154 height 31
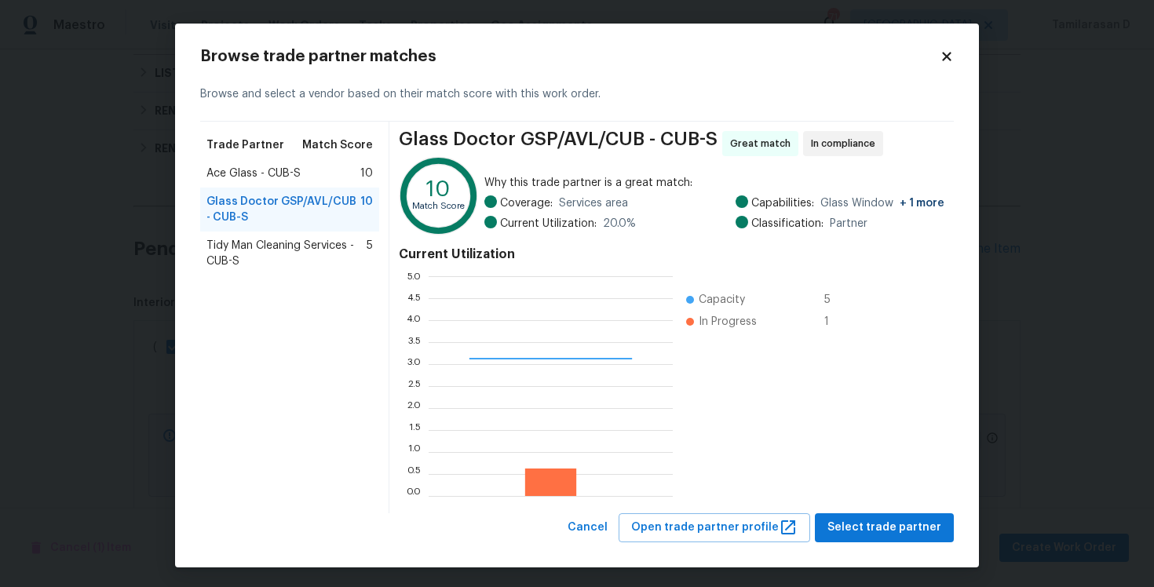
scroll to position [3, 0]
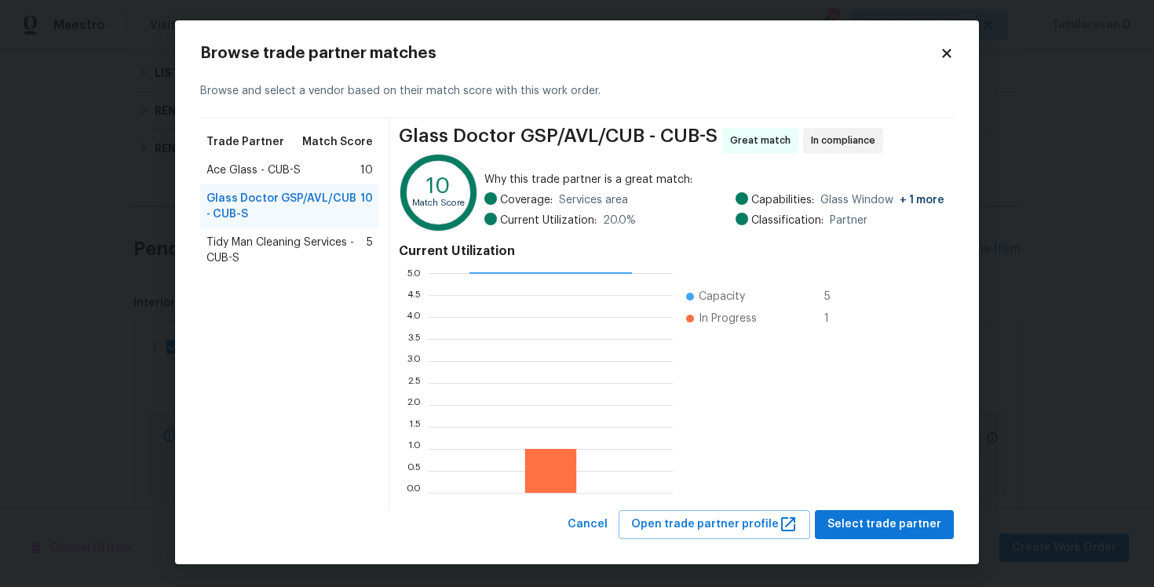
click at [944, 56] on icon at bounding box center [946, 53] width 9 height 9
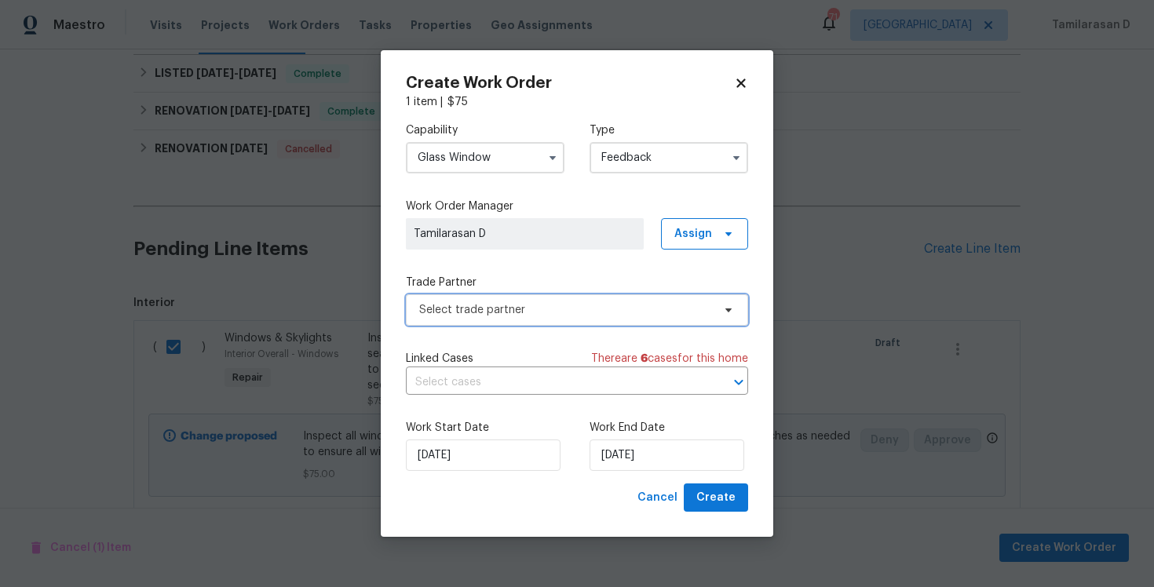
scroll to position [0, 0]
click at [460, 163] on input "Glass Window" at bounding box center [485, 157] width 159 height 31
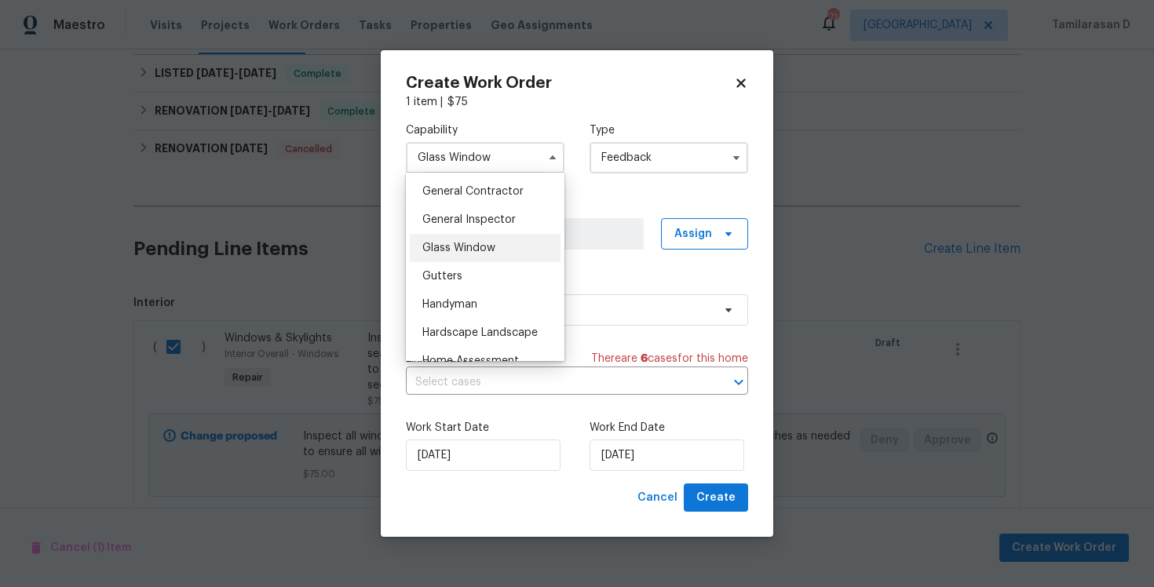
scroll to position [760, 0]
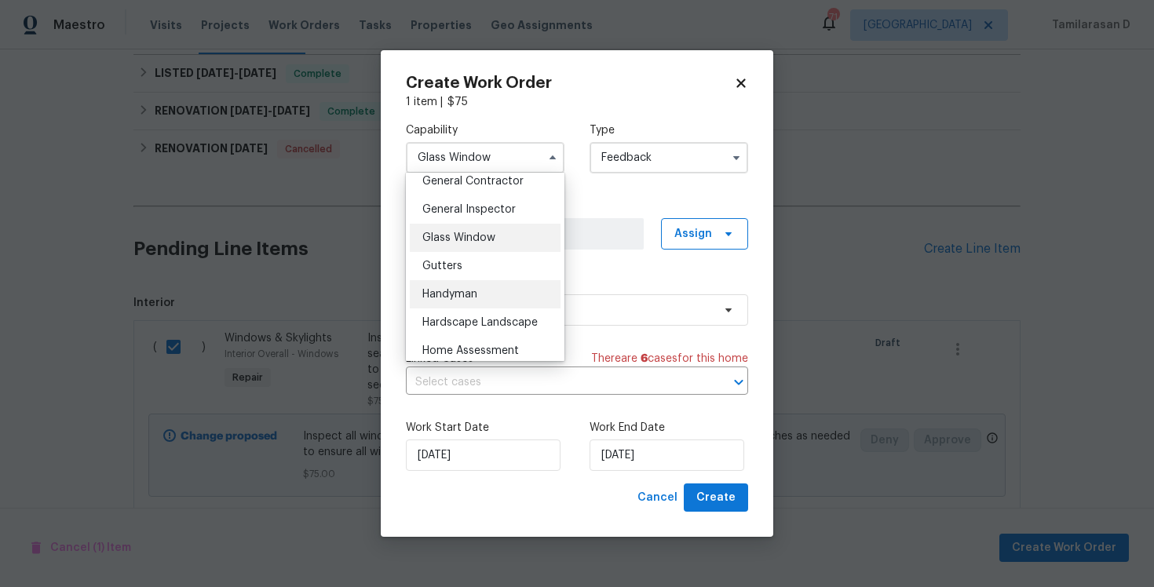
click at [440, 296] on span "Handyman" at bounding box center [449, 294] width 55 height 11
type input "Handyman"
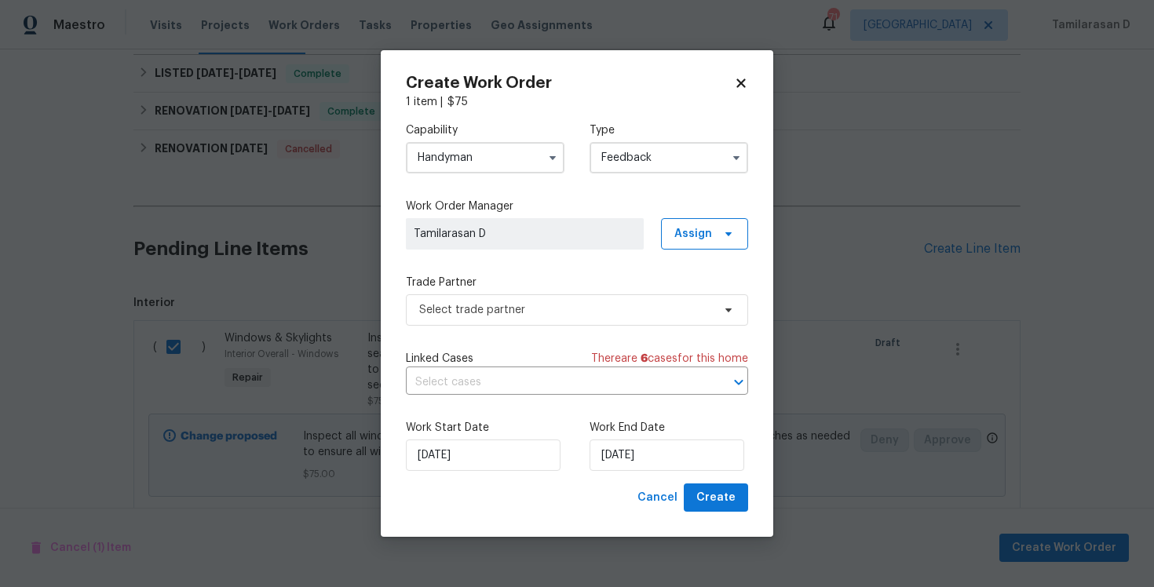
click at [531, 335] on div "Capability Handyman Type Feedback Work Order Manager Tamilarasan D Assign Trade…" at bounding box center [577, 297] width 342 height 374
click at [641, 469] on input "[DATE]" at bounding box center [666, 455] width 155 height 31
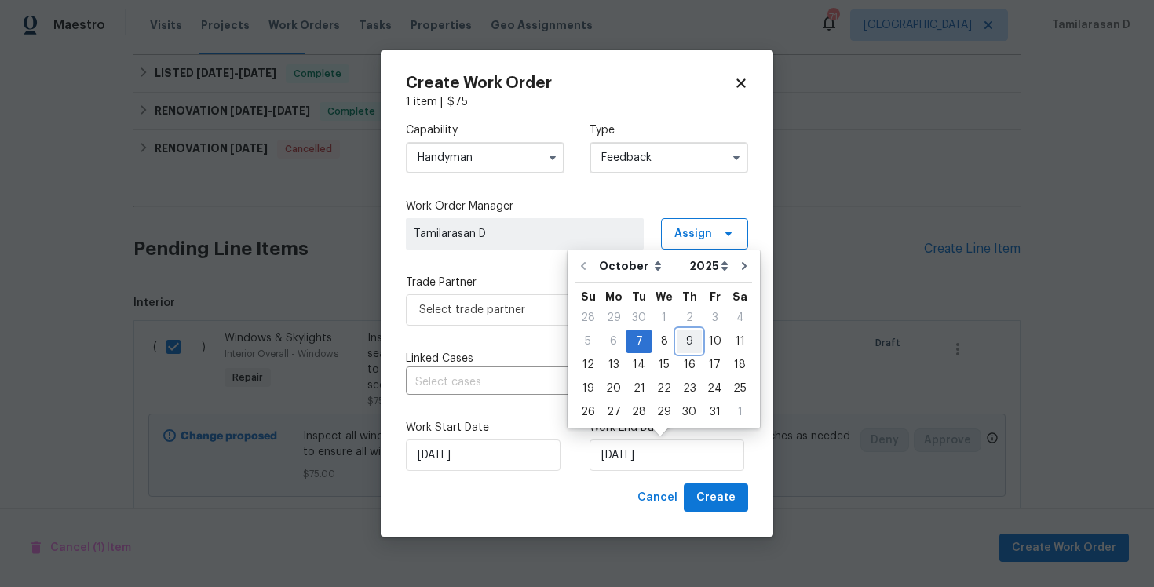
click at [686, 333] on div "9" at bounding box center [689, 341] width 25 height 22
type input "[DATE]"
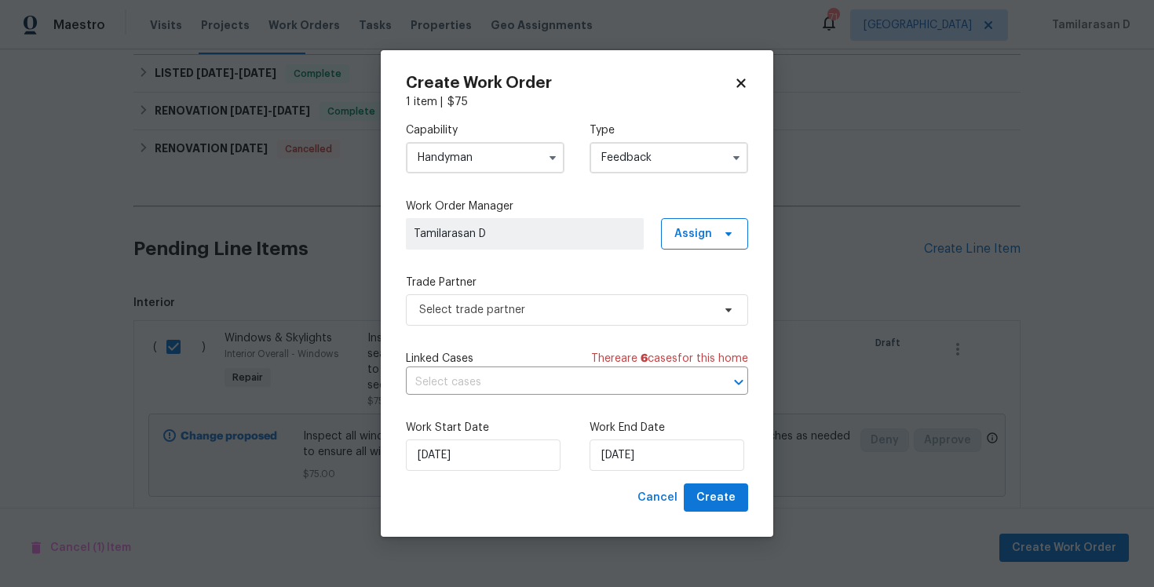
click at [565, 419] on div "Work Start Date [DATE] Work End Date [DATE]" at bounding box center [577, 445] width 342 height 76
click at [538, 301] on span "Select trade partner" at bounding box center [577, 309] width 342 height 31
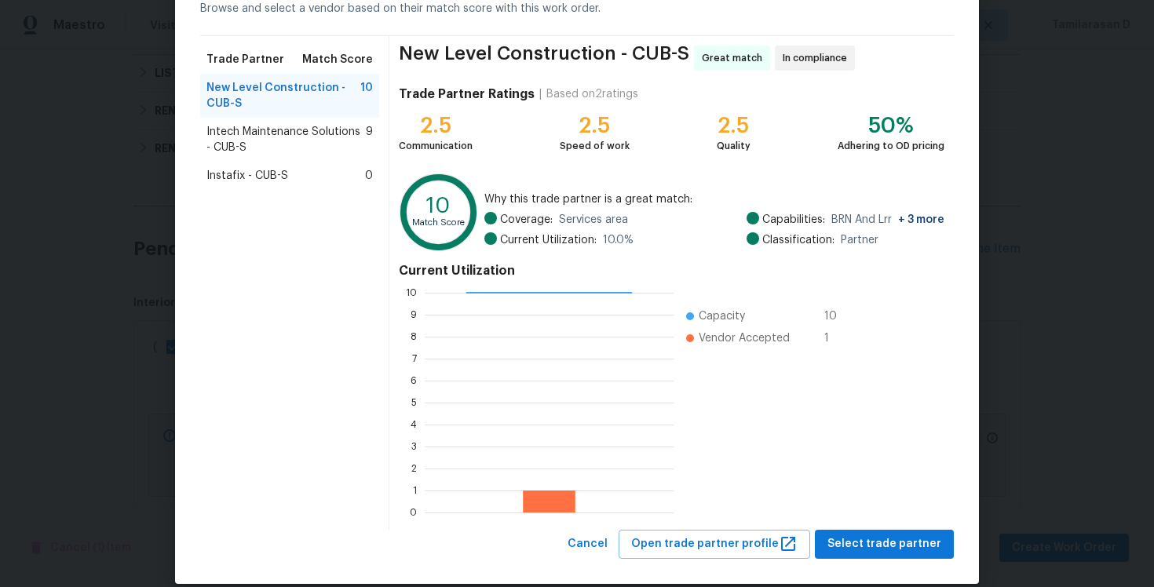
scroll to position [105, 0]
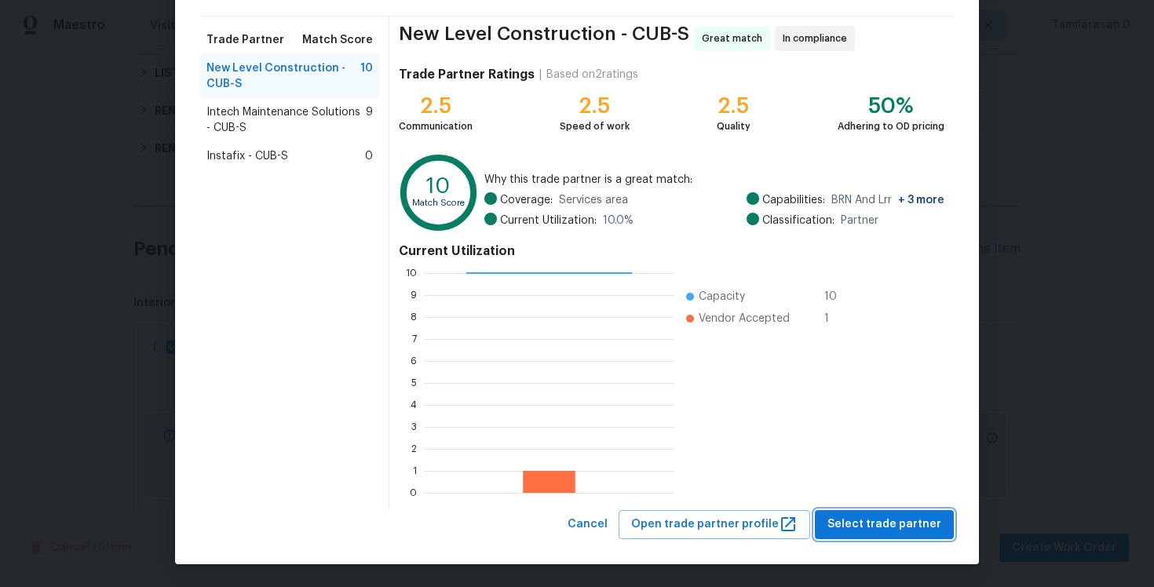
click at [867, 516] on span "Select trade partner" at bounding box center [884, 525] width 114 height 20
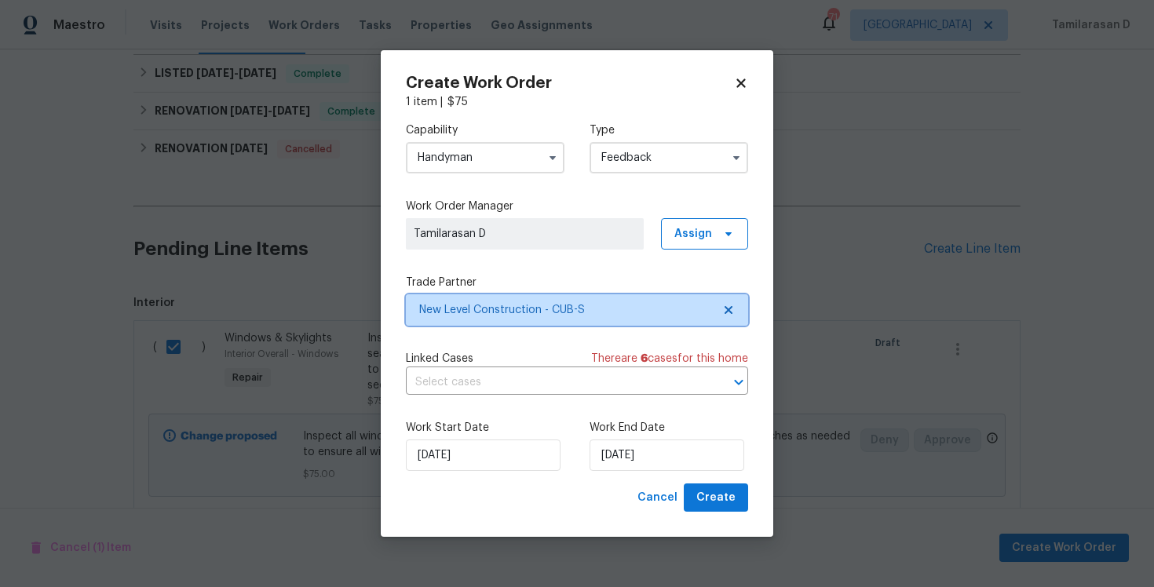
scroll to position [0, 0]
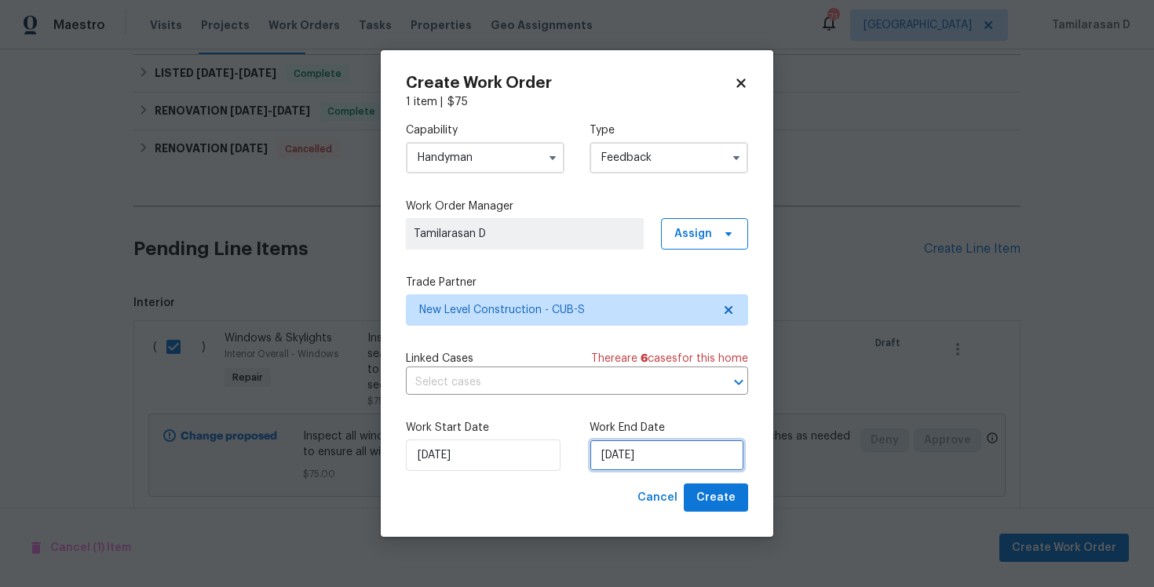
click at [620, 457] on input "[DATE]" at bounding box center [666, 455] width 155 height 31
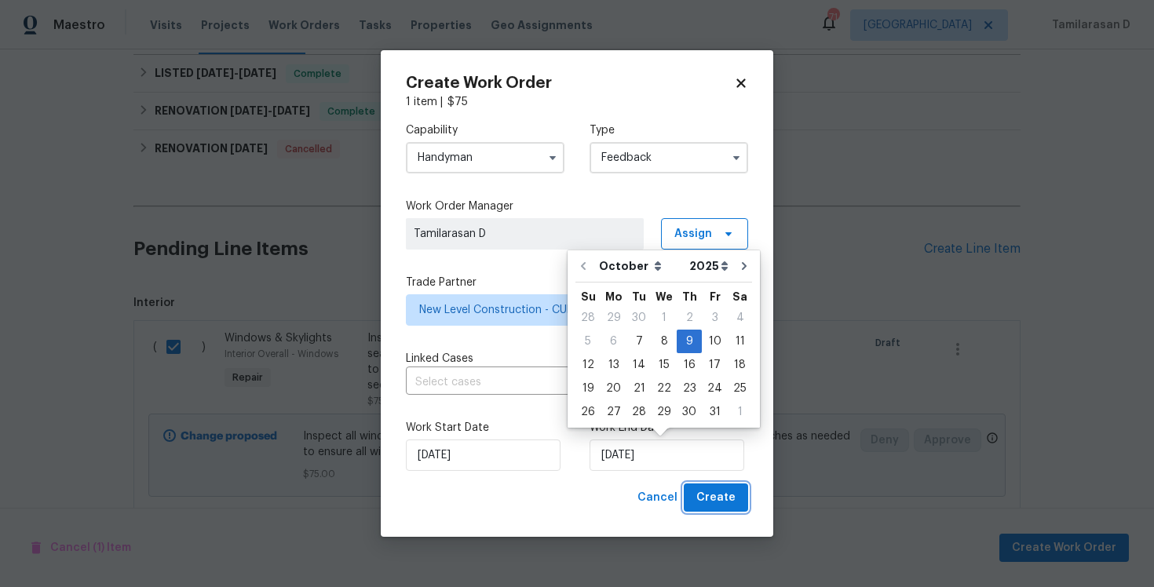
click at [706, 500] on span "Create" at bounding box center [715, 498] width 39 height 20
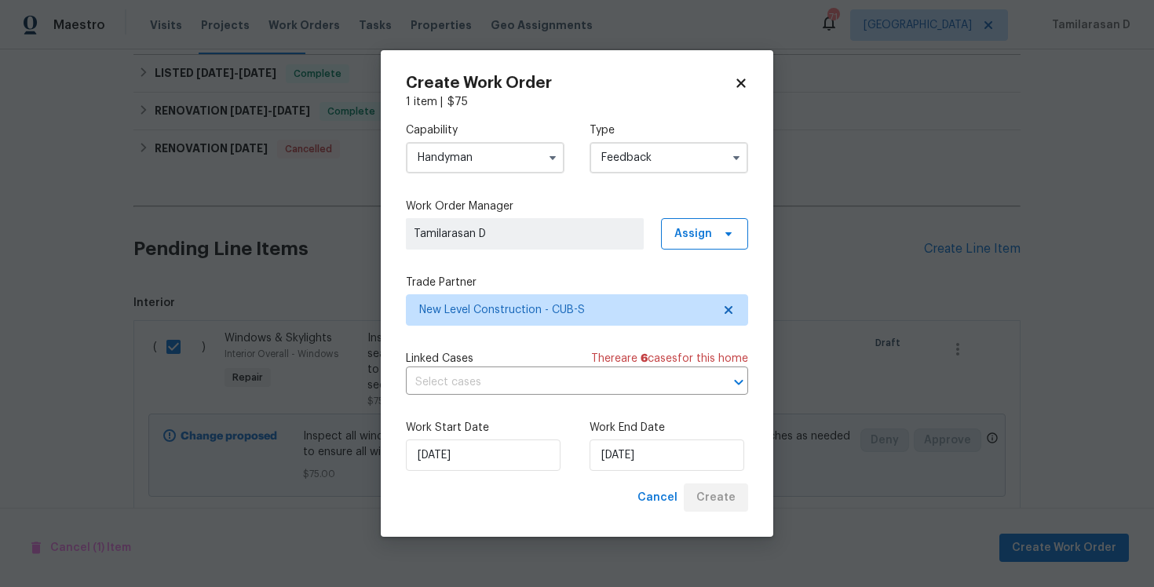
checkbox input "false"
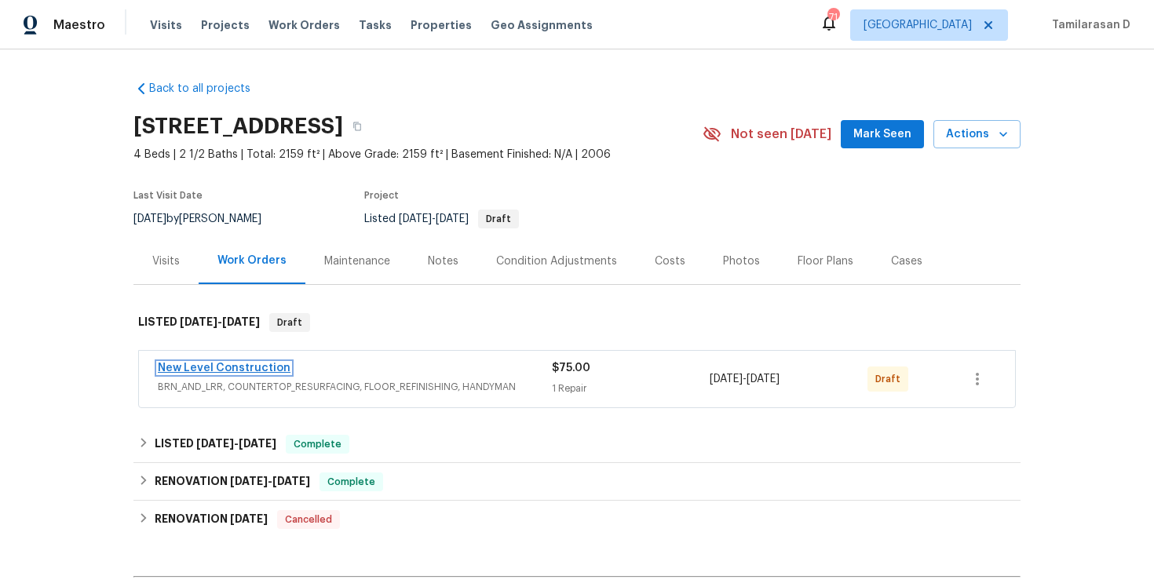
click at [215, 367] on link "New Level Construction" at bounding box center [224, 368] width 133 height 11
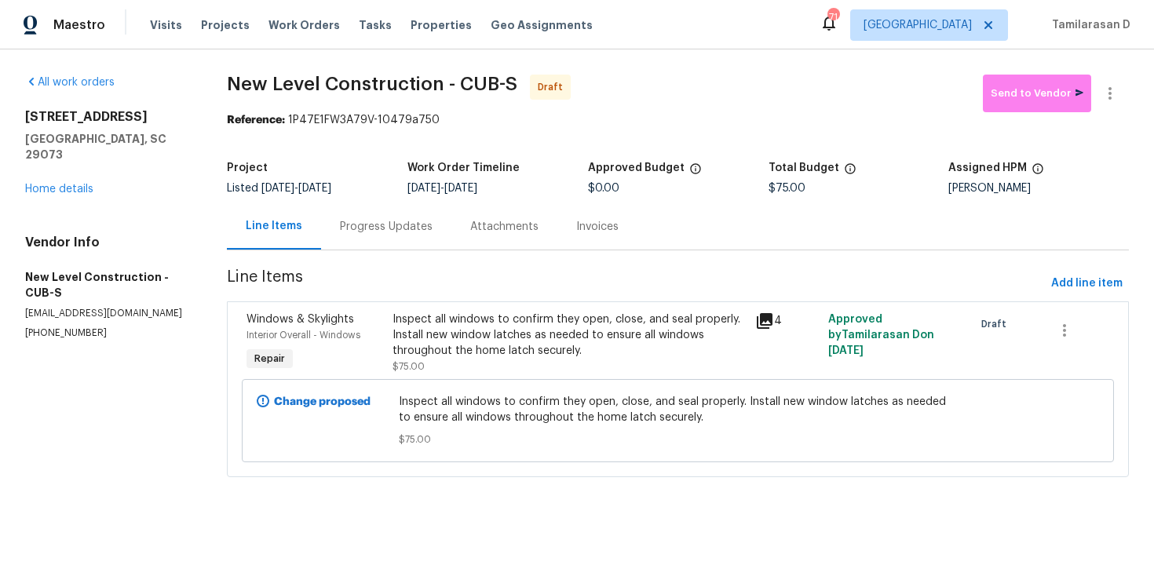
click at [386, 235] on div "Progress Updates" at bounding box center [386, 226] width 130 height 46
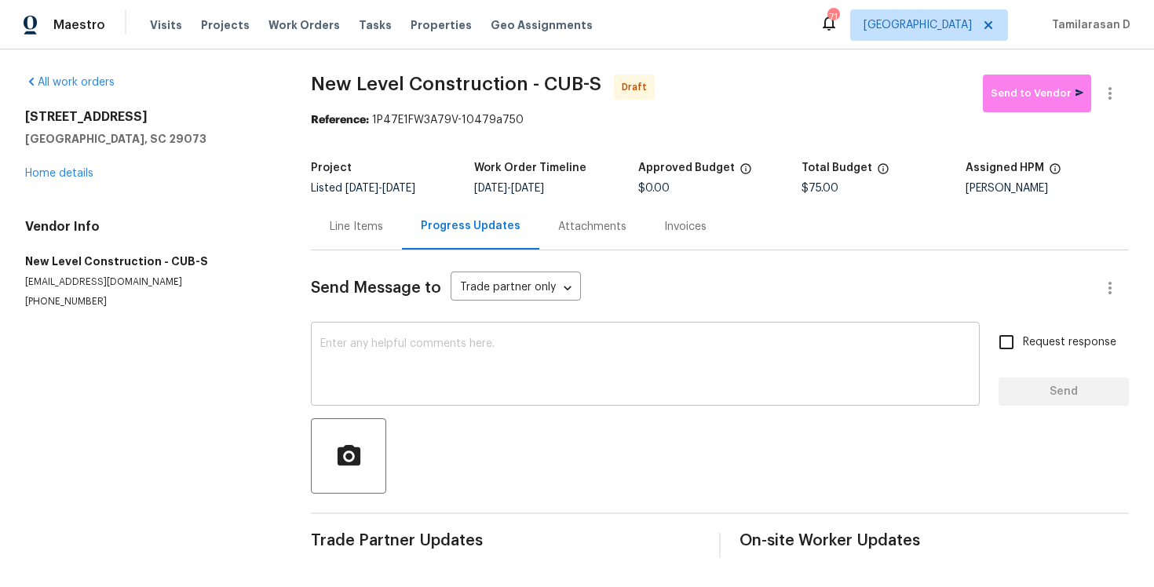
click at [350, 350] on textarea at bounding box center [645, 365] width 650 height 55
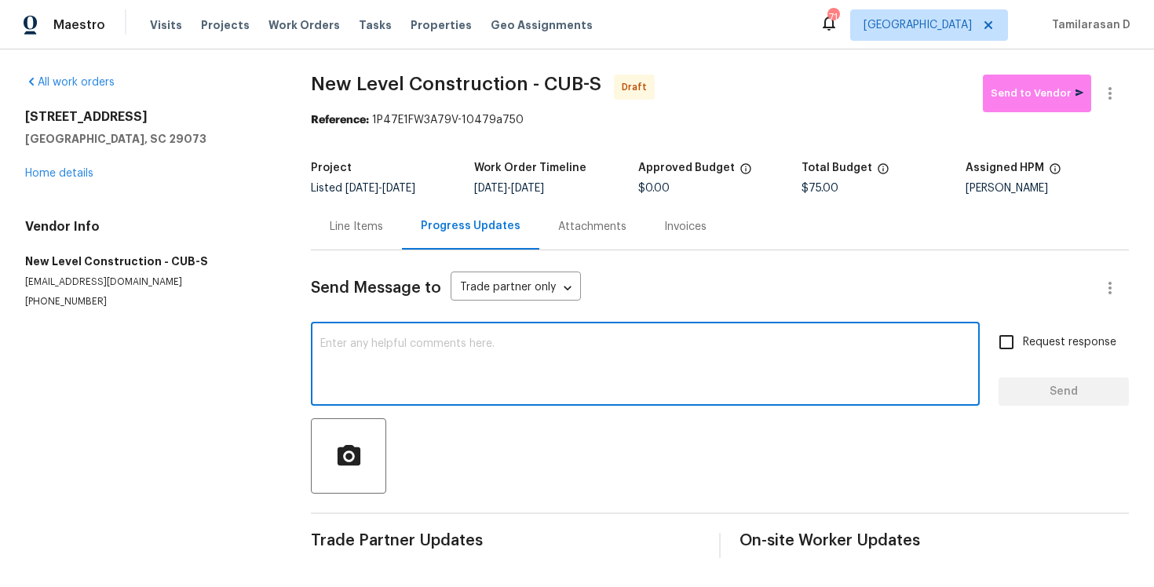
click at [345, 359] on textarea at bounding box center [645, 365] width 650 height 55
paste textarea "Hey, this is Tamil from Opendoor. I’m confirming you received the WO for the pr…"
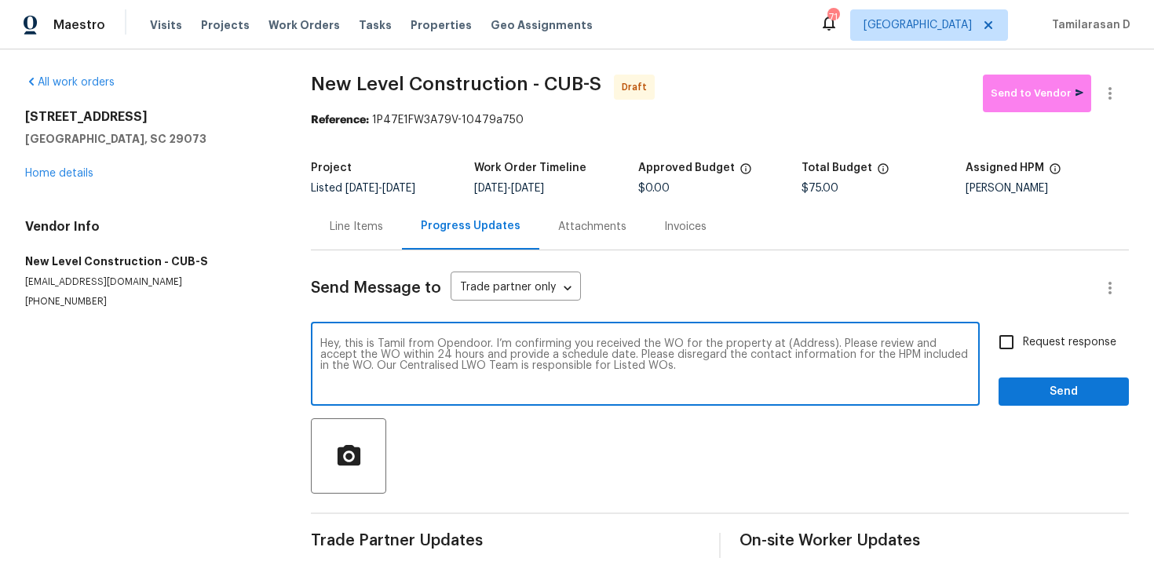
click at [801, 338] on textarea "Hey, this is Tamil from Opendoor. I’m confirming you received the WO for the pr…" at bounding box center [645, 365] width 650 height 55
paste textarea "[STREET_ADDRESS]"
type textarea "Hey, this is Tamil from Opendoor. I’m confirming you received the WO for the pr…"
click at [1022, 340] on input "Request response" at bounding box center [1006, 342] width 33 height 33
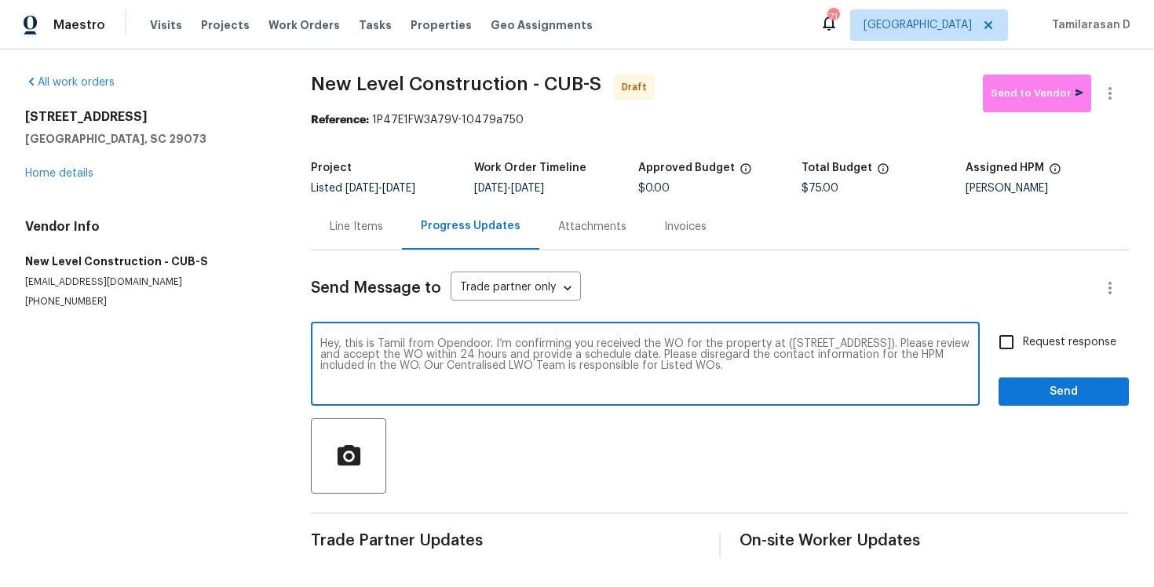
checkbox input "true"
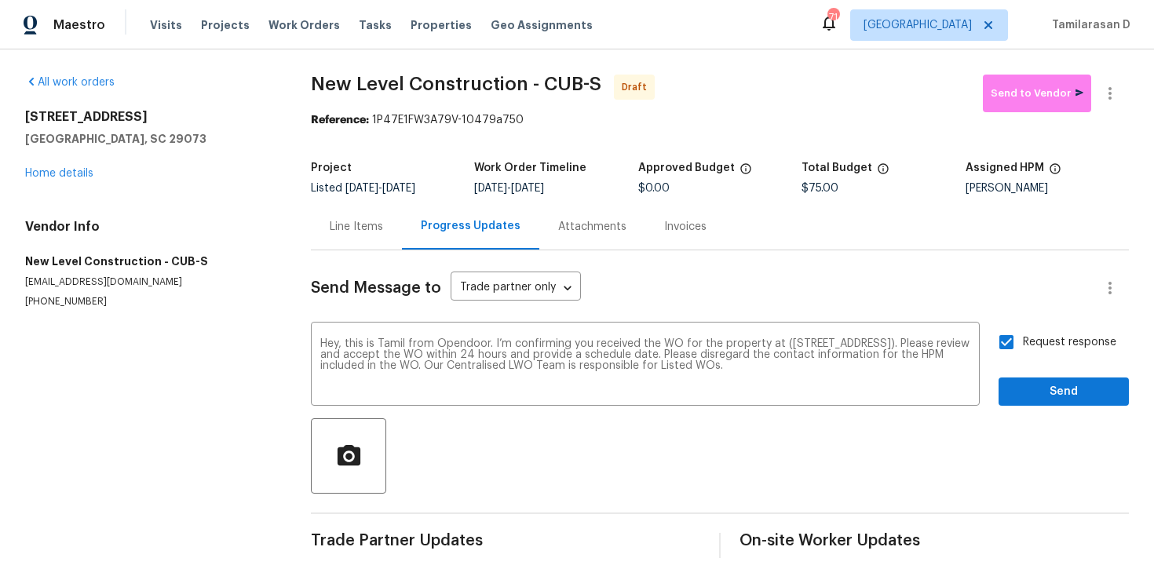
click at [1045, 374] on div "Request response Send" at bounding box center [1063, 366] width 130 height 80
click at [1040, 389] on span "Send" at bounding box center [1063, 392] width 105 height 20
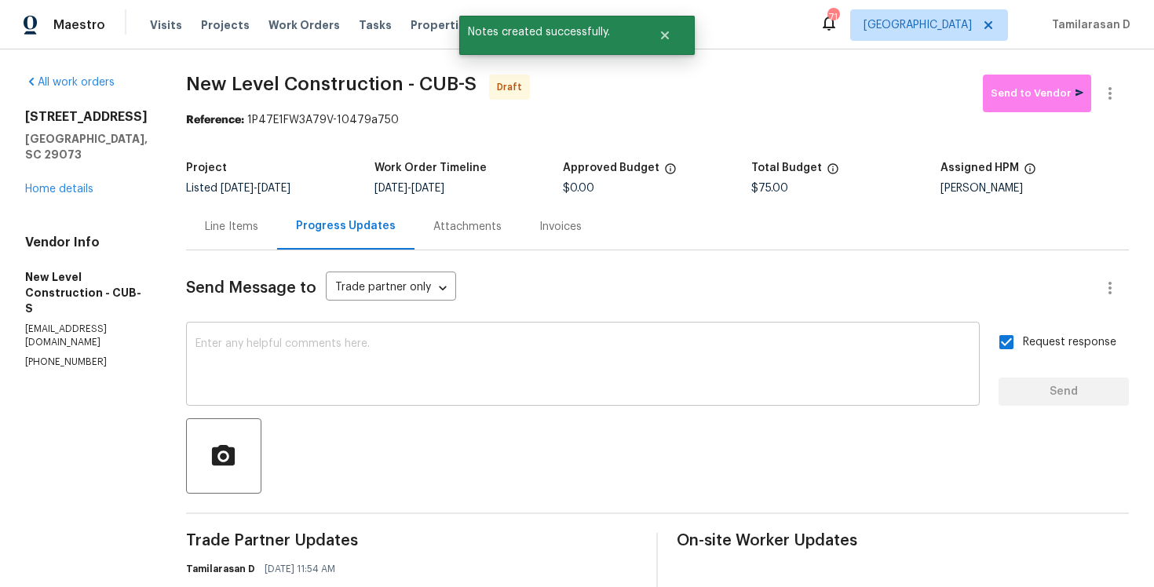
click at [353, 378] on textarea at bounding box center [582, 365] width 775 height 55
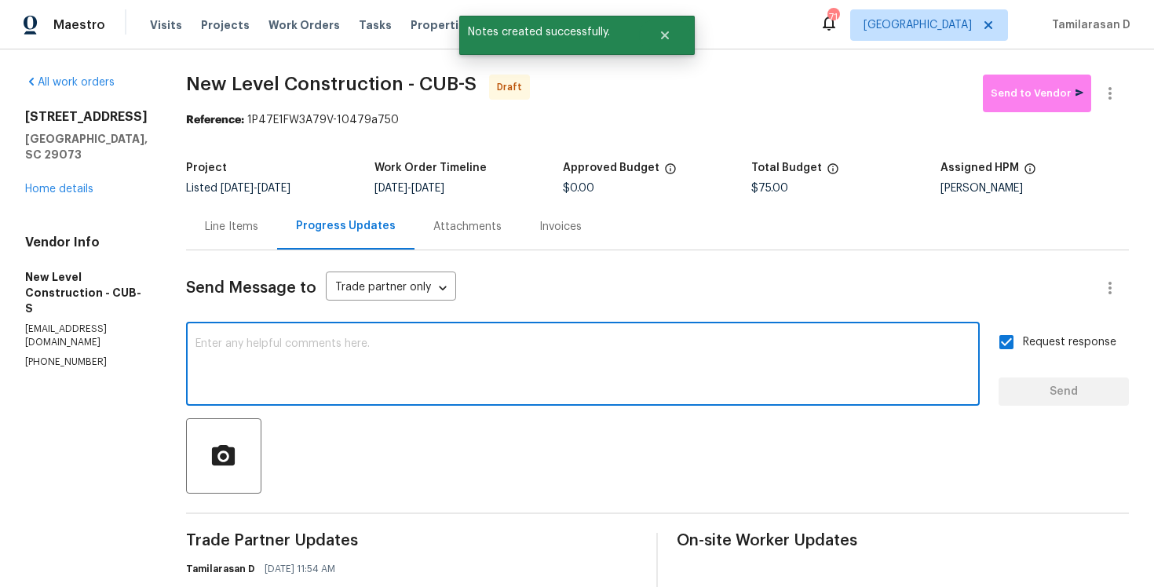
paste textarea "Attention All Work Orders must include before-photos (both close-up and wide-an…"
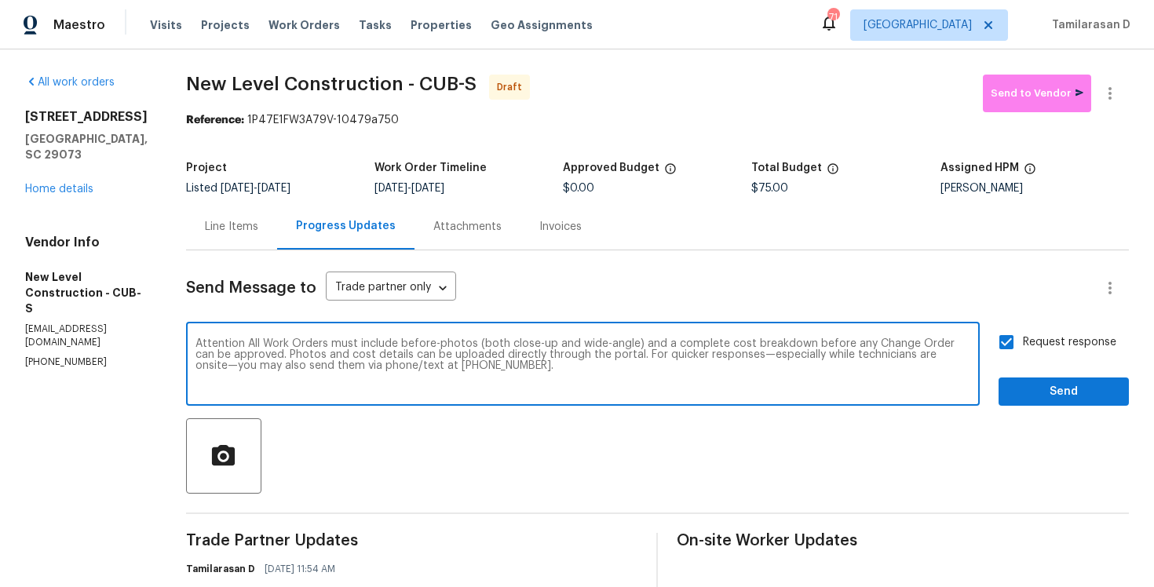
type textarea "Attention All Work Orders must include before-photos (both close-up and wide-an…"
click at [1064, 389] on span "Send" at bounding box center [1063, 392] width 105 height 20
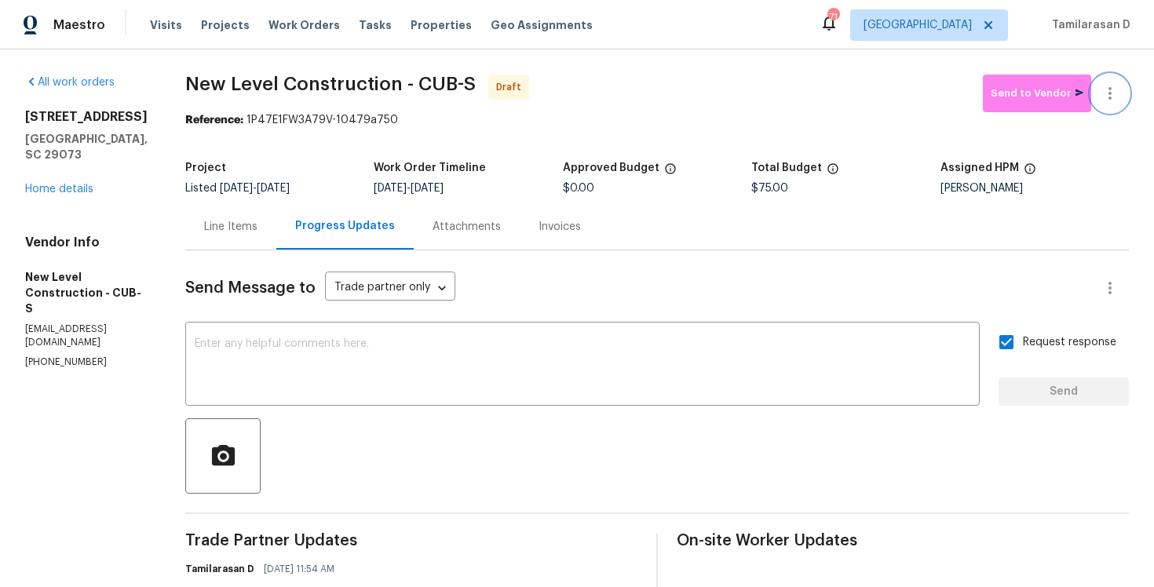
click at [1107, 84] on icon "button" at bounding box center [1109, 93] width 19 height 19
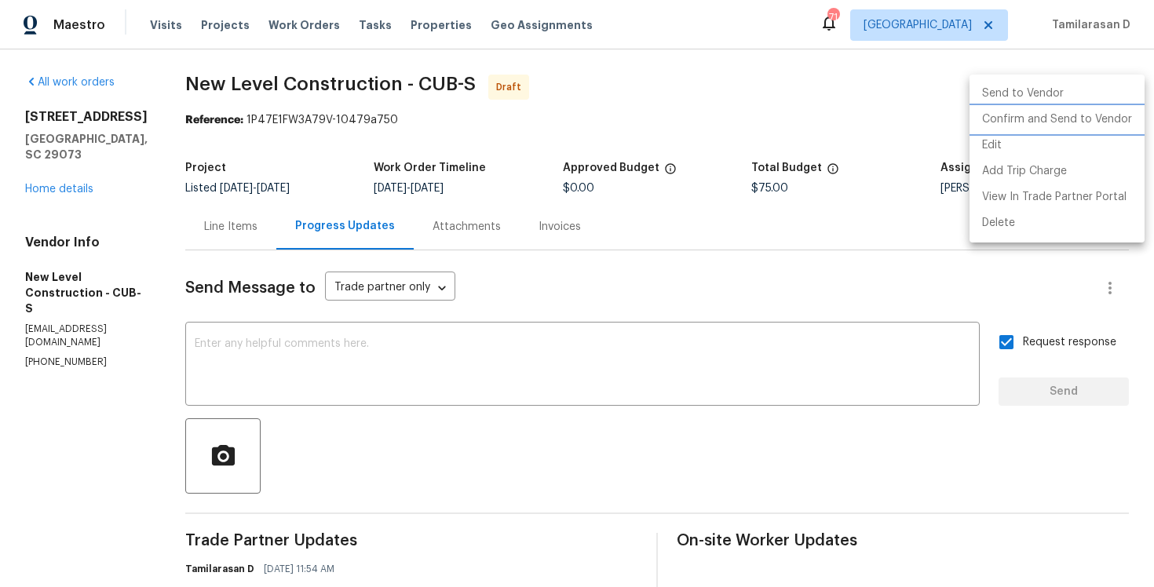
click at [1010, 127] on li "Confirm and Send to Vendor" at bounding box center [1056, 120] width 175 height 26
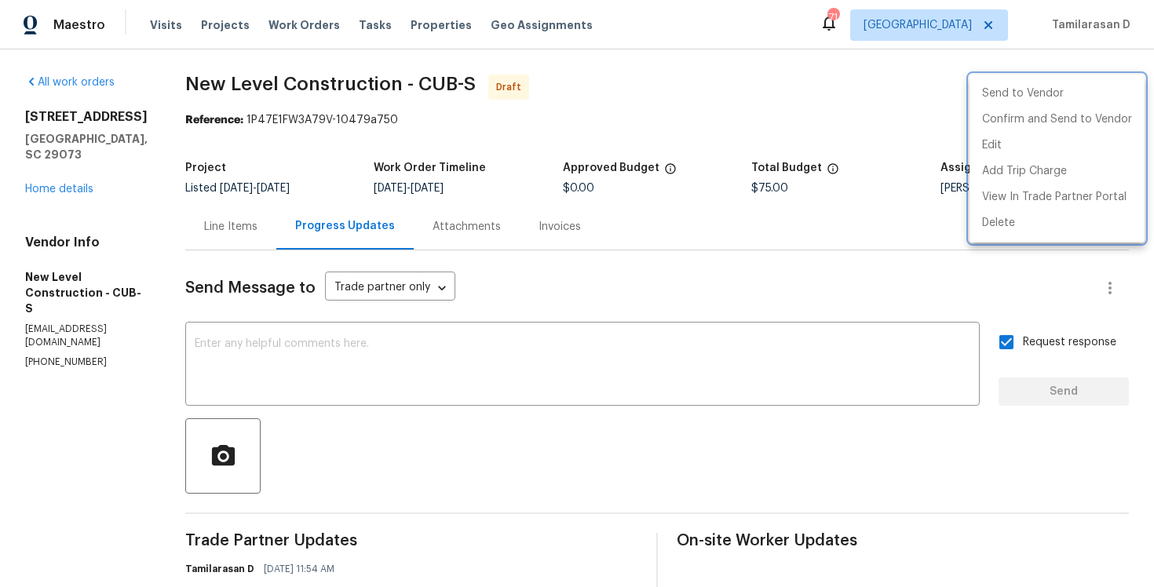
click at [719, 84] on div at bounding box center [577, 293] width 1154 height 587
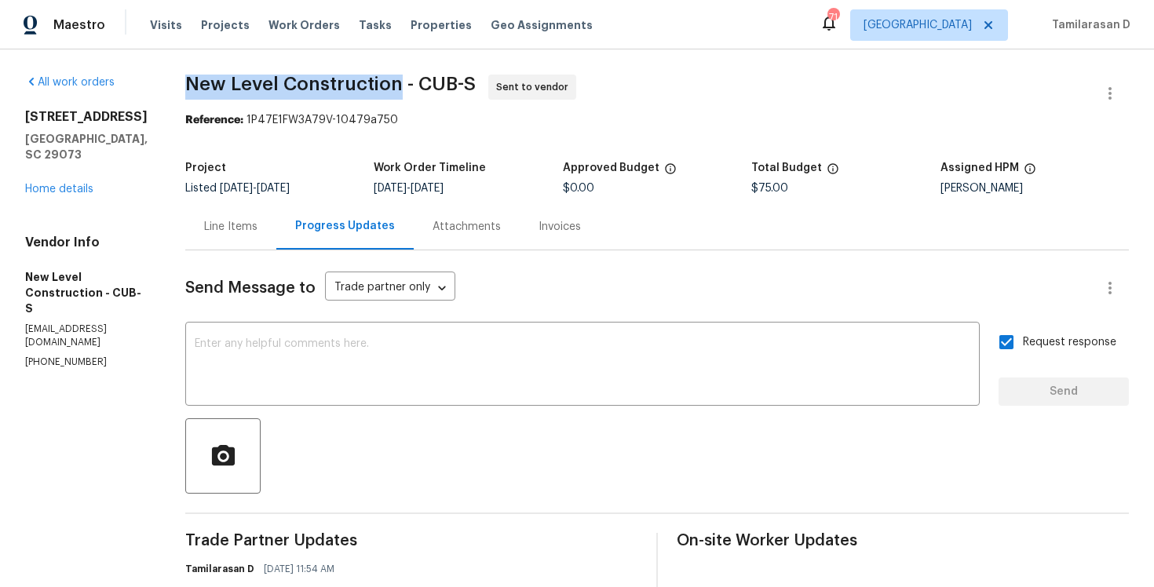
drag, startPoint x: 238, startPoint y: 83, endPoint x: 447, endPoint y: 82, distance: 209.6
click at [447, 82] on span "New Level Construction - CUB-S" at bounding box center [330, 84] width 290 height 19
copy span "New Level Construction"
click at [213, 64] on div "All work orders 105 Tea Olive Ave Lexington, SC 29073 Home details Vendor Info …" at bounding box center [577, 432] width 1154 height 766
click at [335, 137] on section "New Level Construction - CUB-S Sent to vendor Reference: 1P47E1FW3A79V-10479a75…" at bounding box center [656, 433] width 943 height 716
